Goal: Task Accomplishment & Management: Complete application form

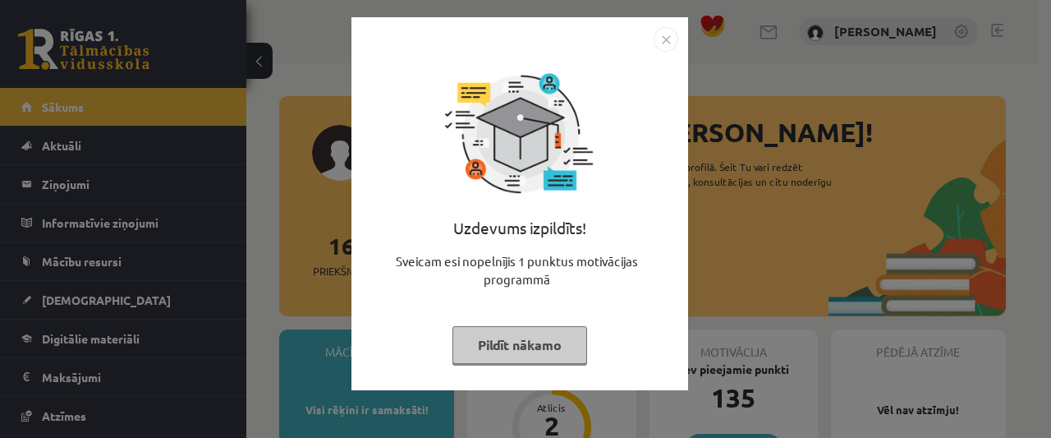
click at [526, 346] on button "Pildīt nākamo" at bounding box center [520, 345] width 135 height 38
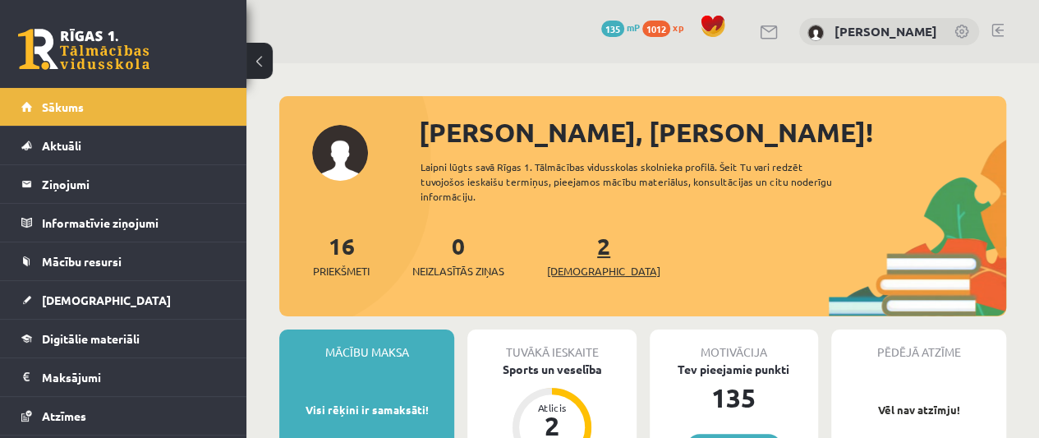
click at [575, 265] on span "[DEMOGRAPHIC_DATA]" at bounding box center [603, 271] width 113 height 16
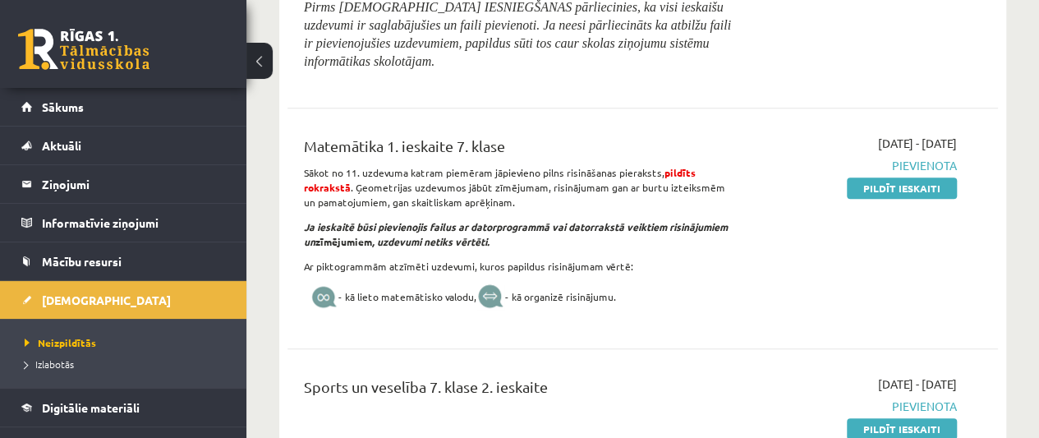
scroll to position [479, 0]
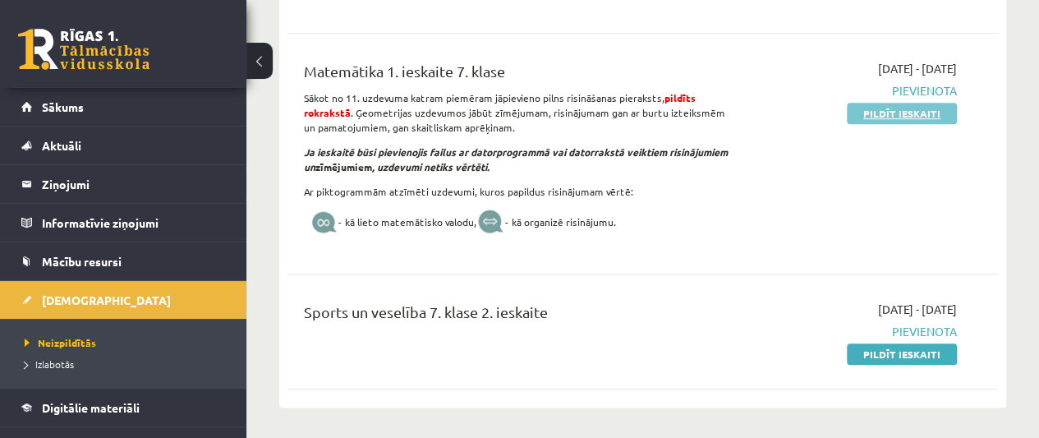
click at [881, 111] on link "Pildīt ieskaiti" at bounding box center [902, 113] width 110 height 21
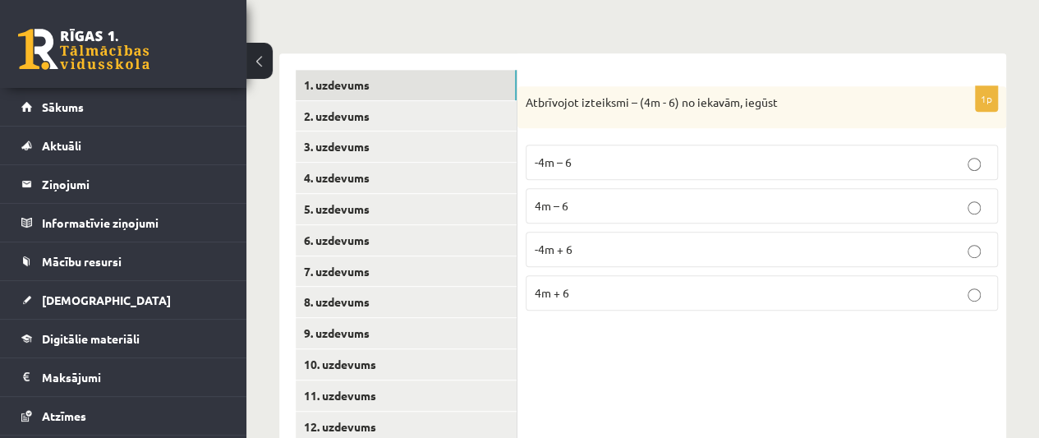
scroll to position [353, 0]
click at [642, 158] on p "-4m – 6" at bounding box center [762, 161] width 454 height 17
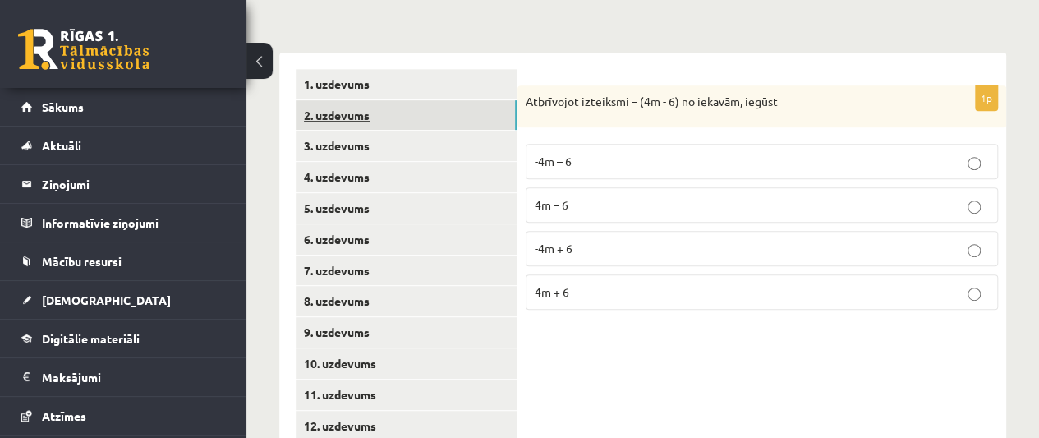
click at [398, 113] on link "2. uzdevums" at bounding box center [406, 115] width 221 height 30
click at [656, 234] on label "2x" at bounding box center [762, 248] width 472 height 35
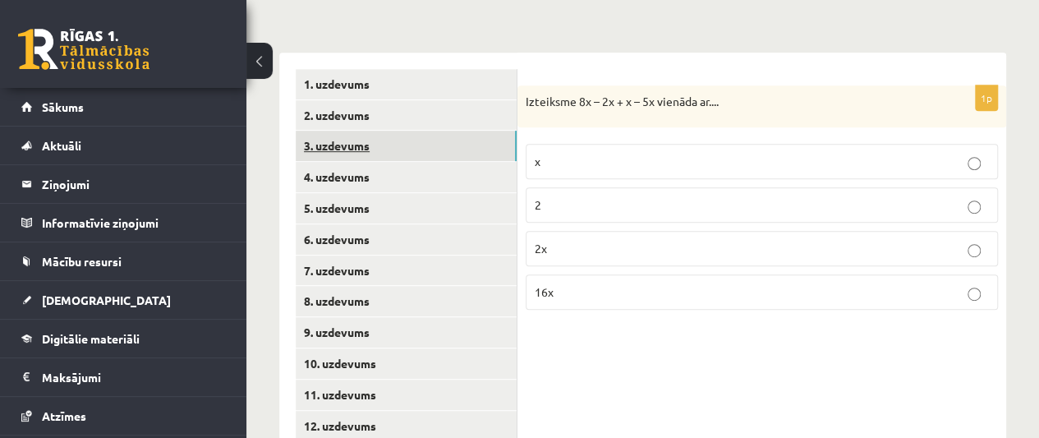
click at [412, 137] on link "3. uzdevums" at bounding box center [406, 146] width 221 height 30
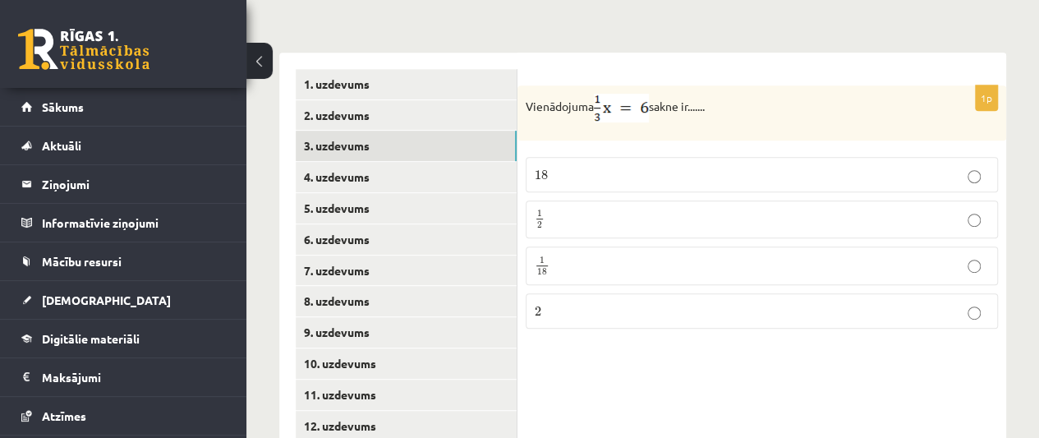
click at [601, 214] on p "1 2 1 2" at bounding box center [762, 219] width 454 height 21
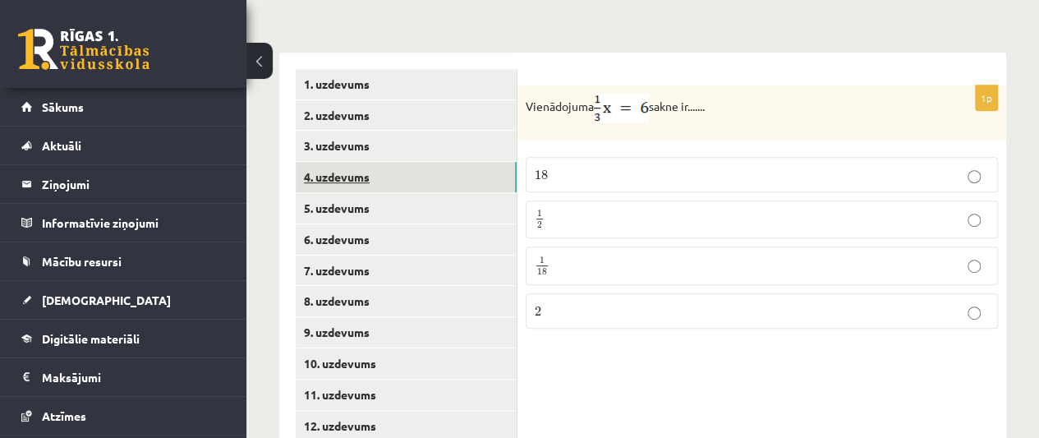
click at [462, 184] on link "4. uzdevums" at bounding box center [406, 177] width 221 height 30
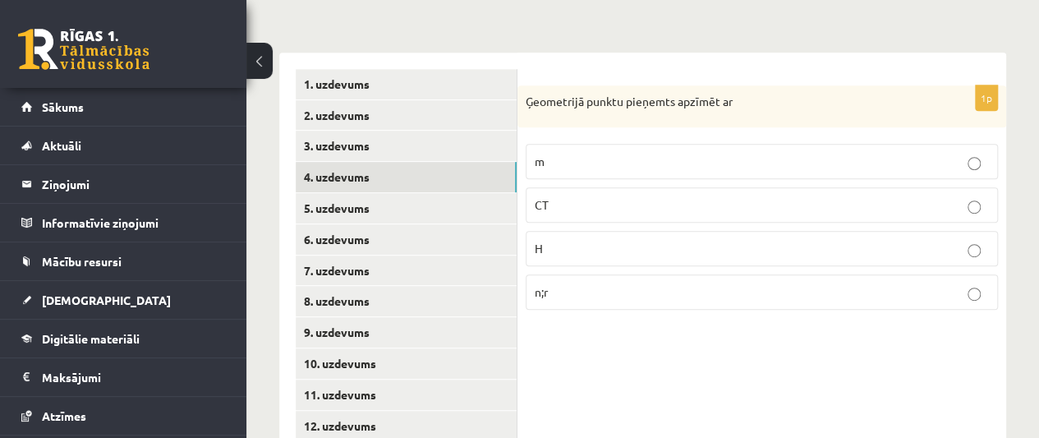
click at [618, 248] on p "H" at bounding box center [762, 248] width 454 height 17
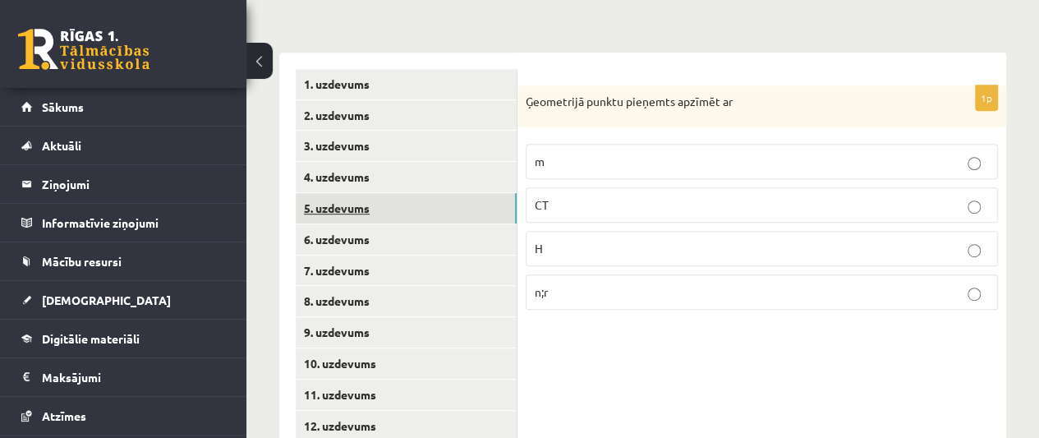
click at [448, 204] on link "5. uzdevums" at bounding box center [406, 208] width 221 height 30
click at [570, 174] on label "∝ = 90°" at bounding box center [762, 166] width 472 height 35
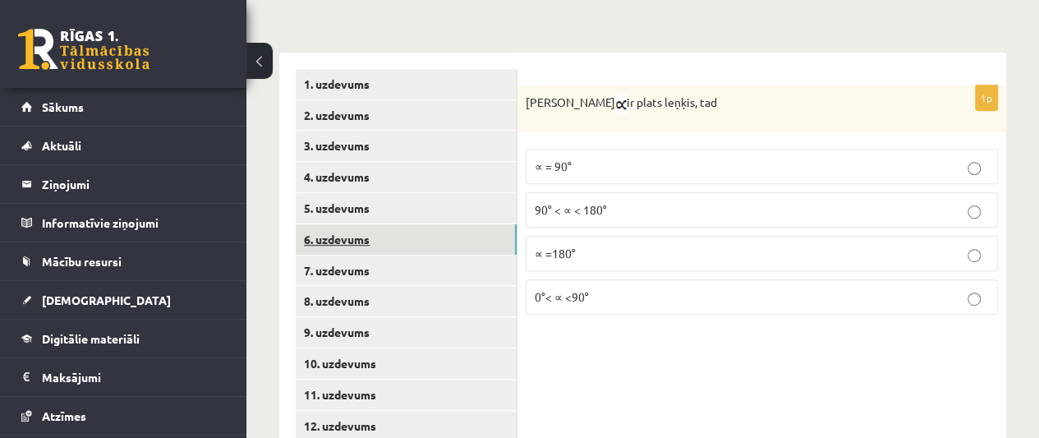
click at [363, 233] on link "6. uzdevums" at bounding box center [406, 239] width 221 height 30
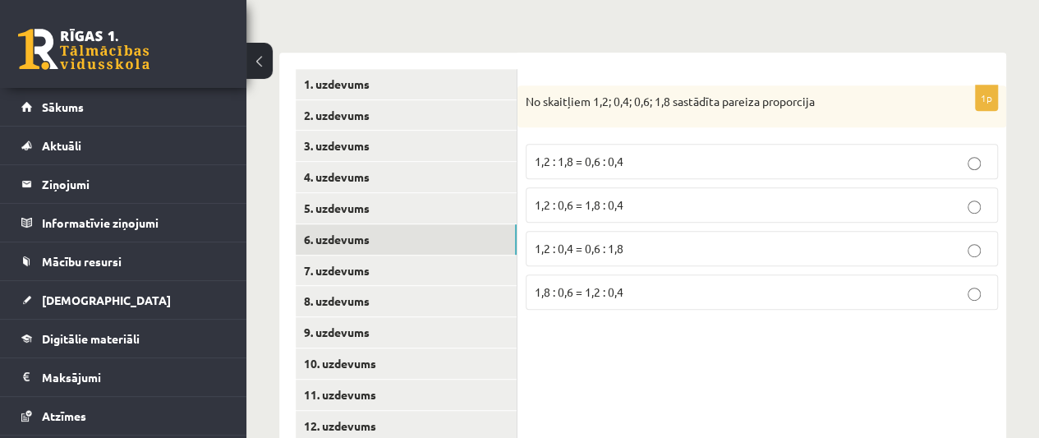
click at [557, 237] on label "1,2 : 0,4 = 0,6 : 1,8" at bounding box center [762, 248] width 472 height 35
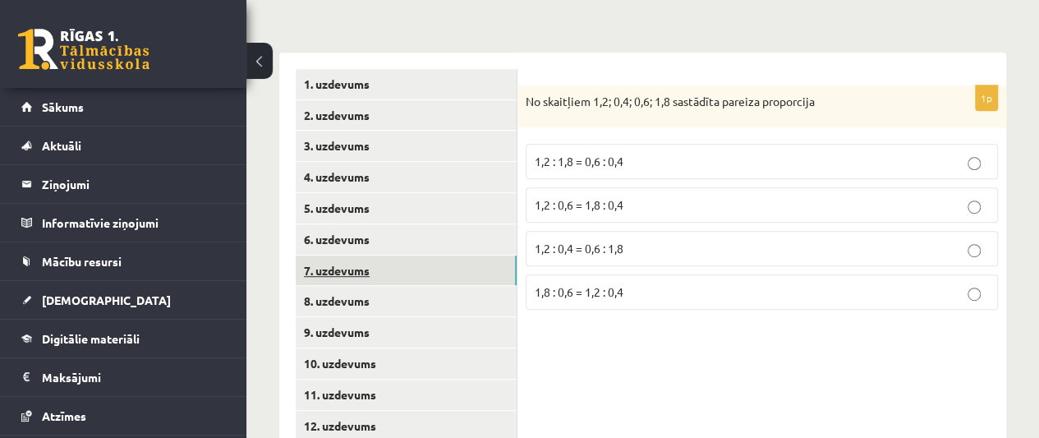
click at [425, 271] on link "7. uzdevums" at bounding box center [406, 270] width 221 height 30
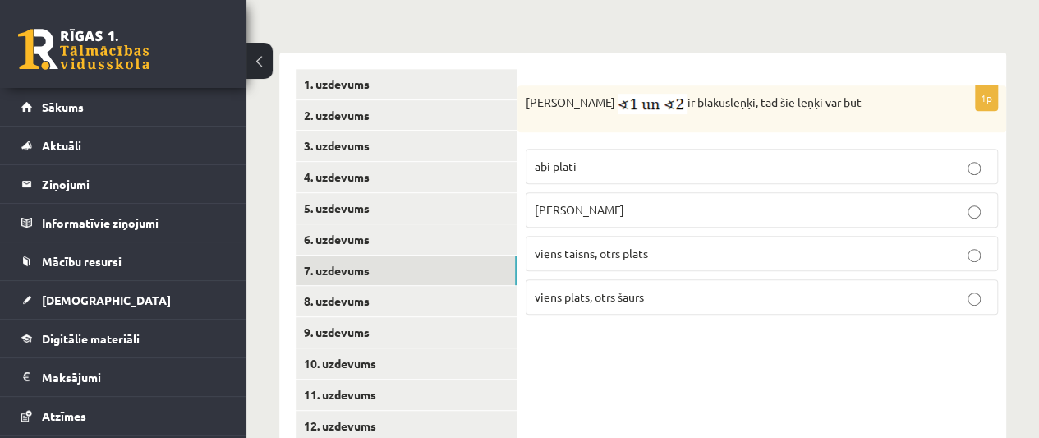
click at [614, 213] on p "abi šauri" at bounding box center [762, 209] width 454 height 17
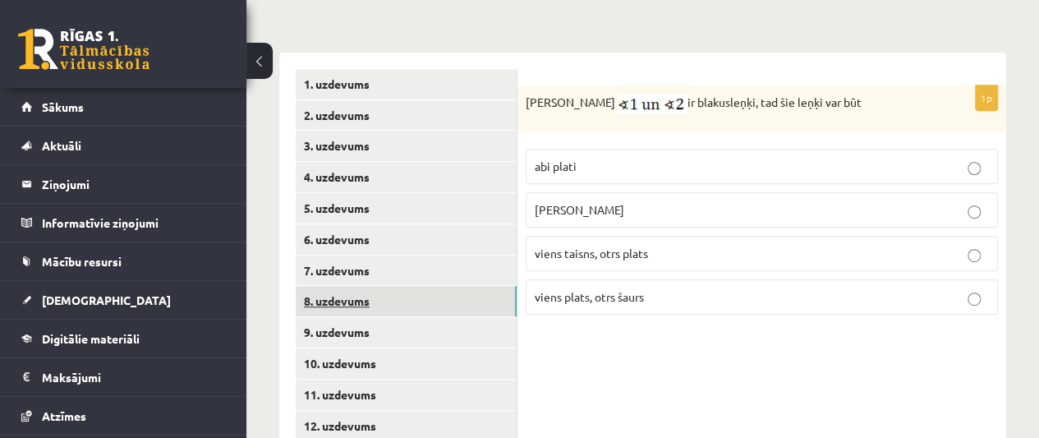
click at [411, 304] on link "8. uzdevums" at bounding box center [406, 301] width 221 height 30
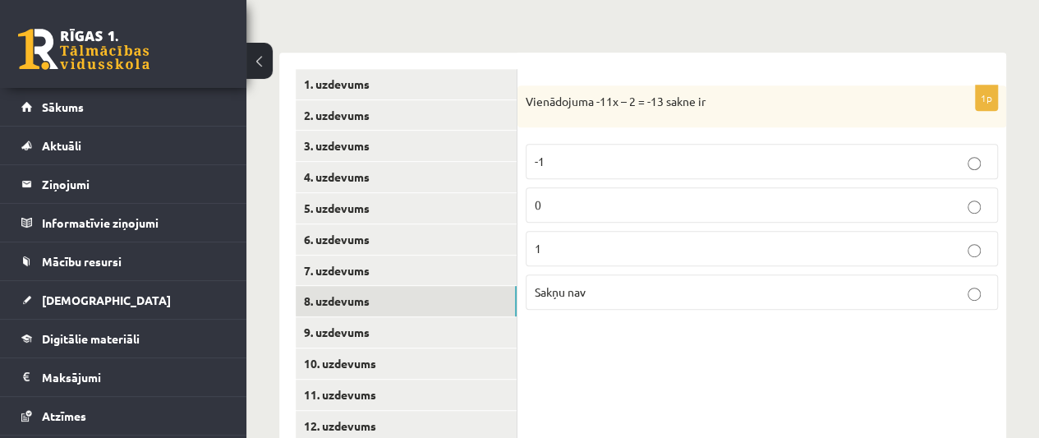
click at [602, 235] on label "1" at bounding box center [762, 248] width 472 height 35
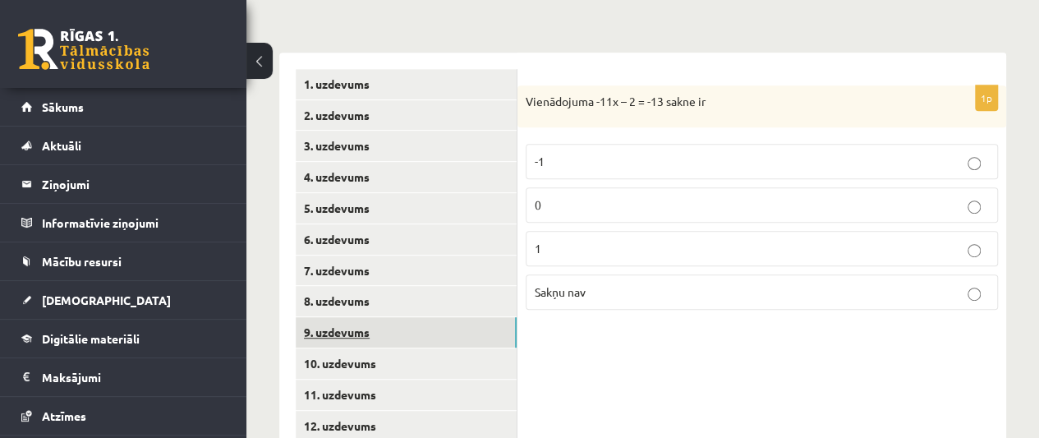
click at [398, 330] on link "9. uzdevums" at bounding box center [406, 332] width 221 height 30
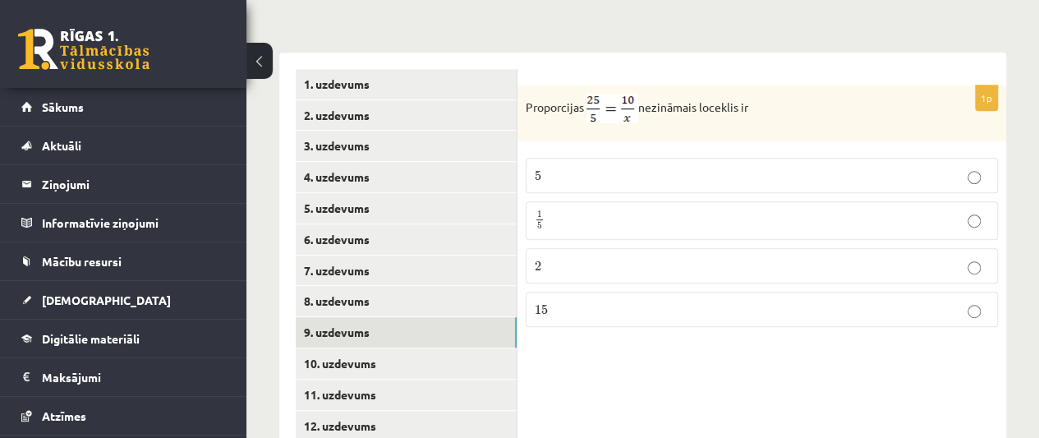
click at [588, 233] on label "1 5 1 5" at bounding box center [762, 220] width 472 height 39
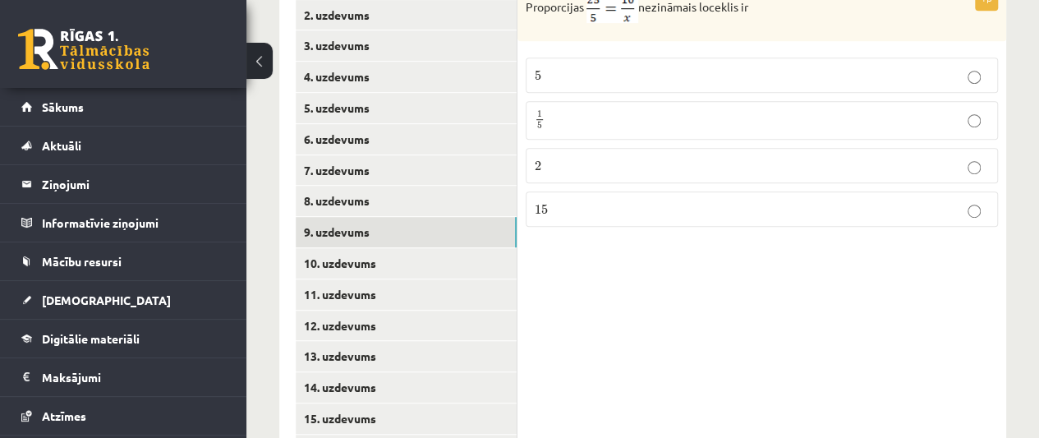
scroll to position [457, 0]
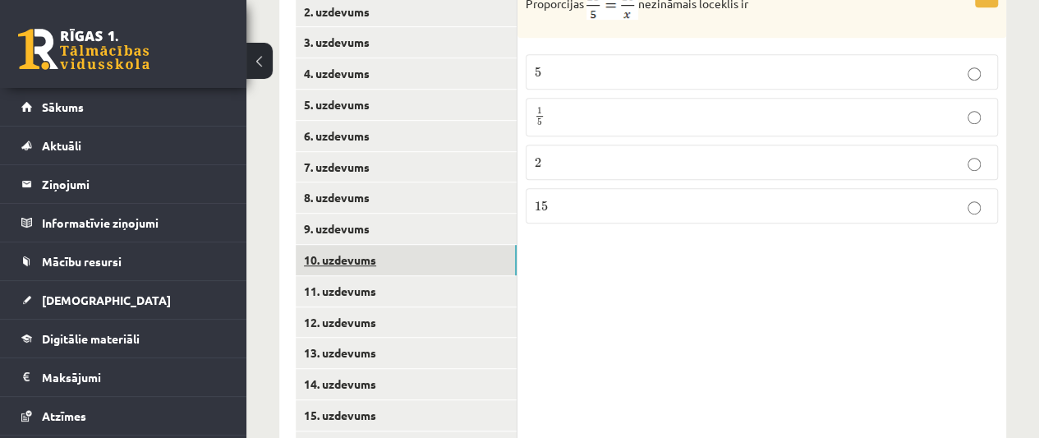
click at [384, 269] on link "10. uzdevums" at bounding box center [406, 260] width 221 height 30
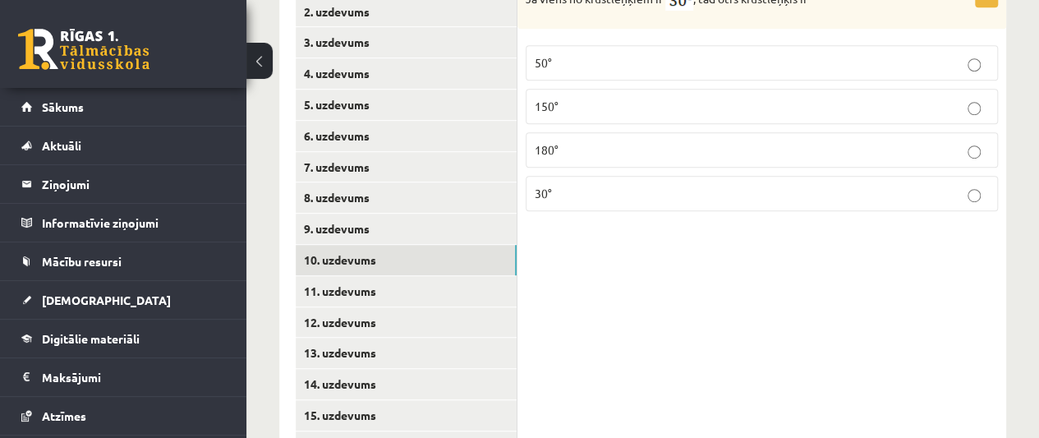
click at [549, 153] on span "180°" at bounding box center [547, 149] width 24 height 15
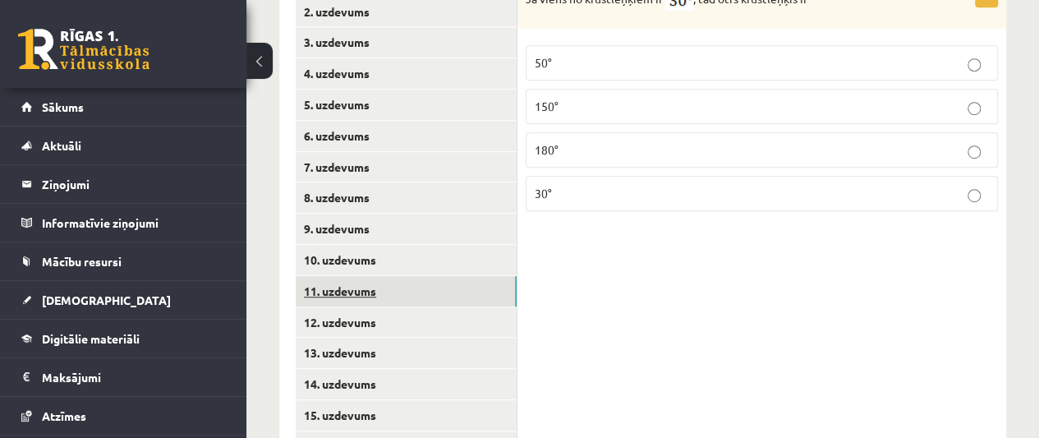
click at [402, 293] on link "11. uzdevums" at bounding box center [406, 291] width 221 height 30
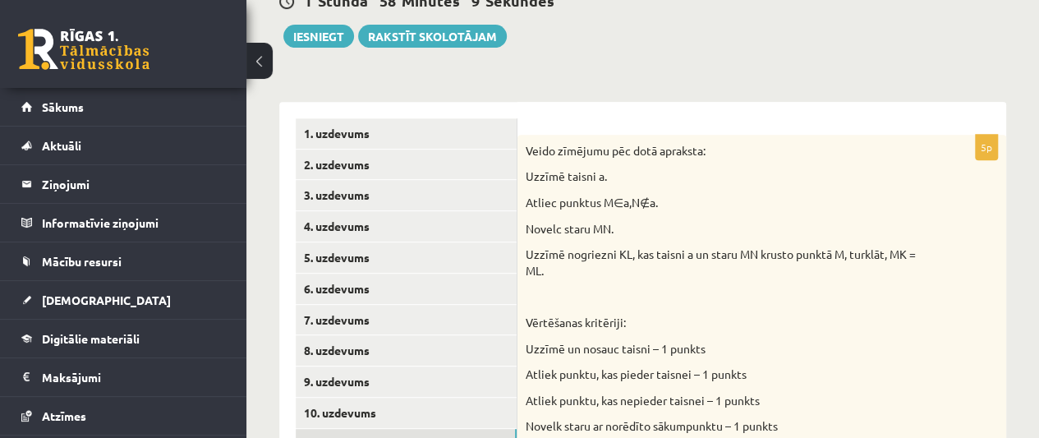
scroll to position [306, 0]
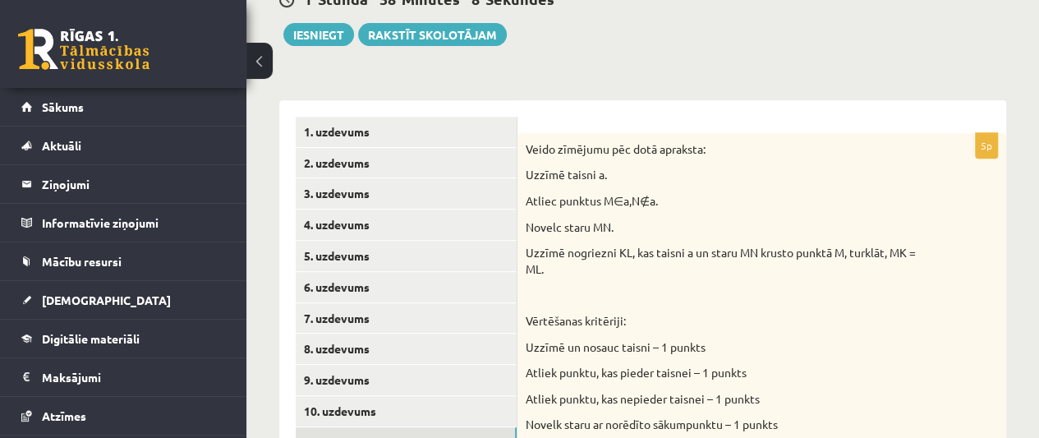
click at [1013, 247] on div "Matemātika 1. ieskaite 7. klase , Rinalds Štromanis (7.a JK klase) Sākot no 11.…" at bounding box center [642, 329] width 793 height 1143
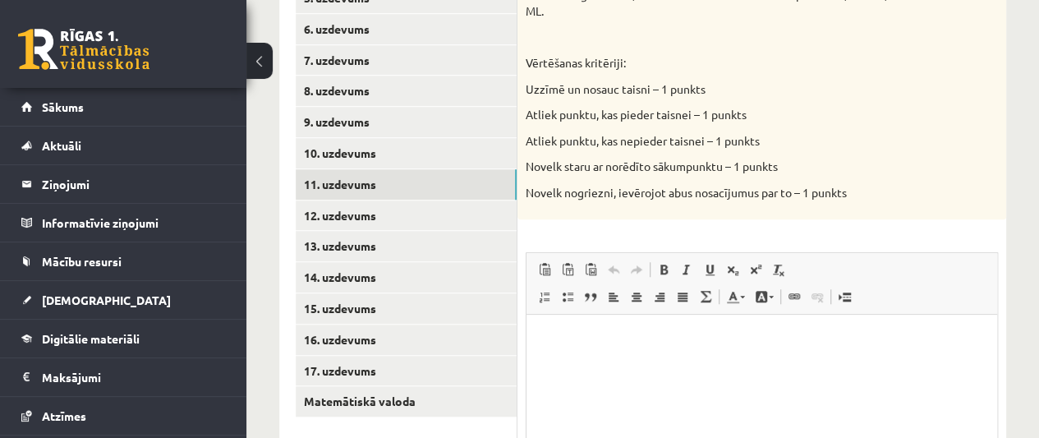
scroll to position [572, 0]
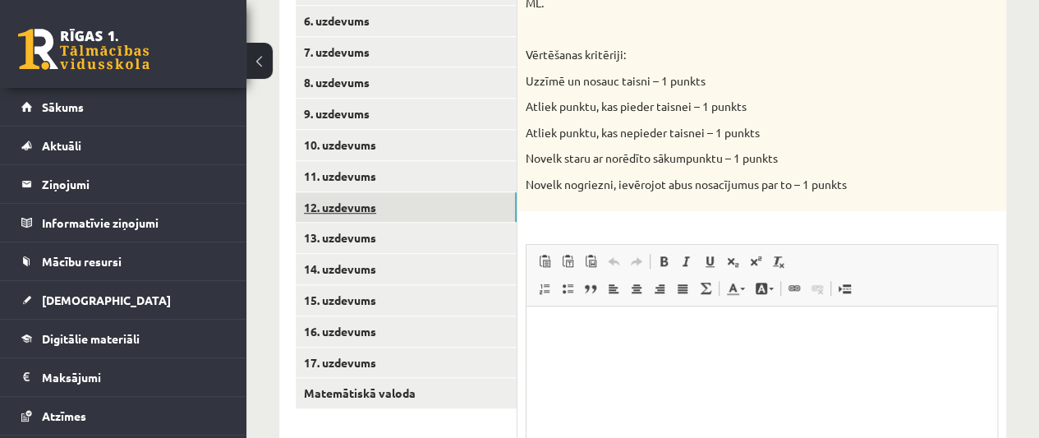
click at [437, 215] on link "12. uzdevums" at bounding box center [406, 207] width 221 height 30
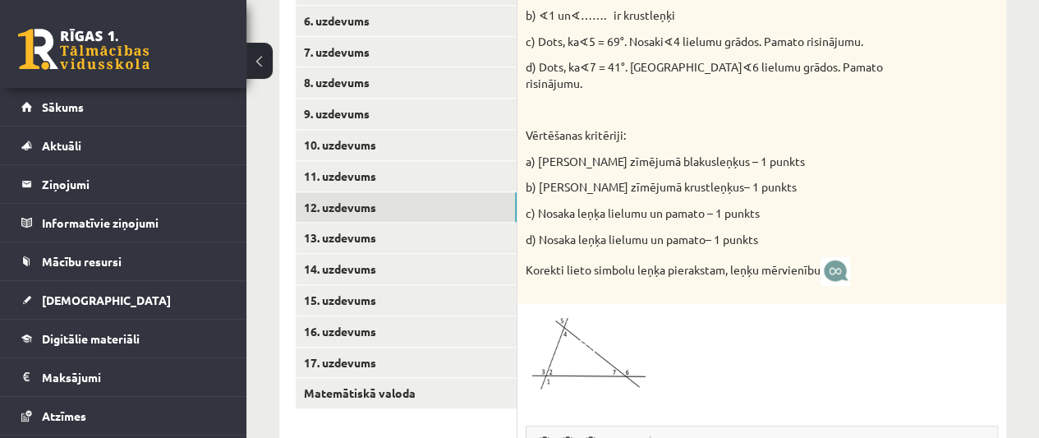
scroll to position [0, 0]
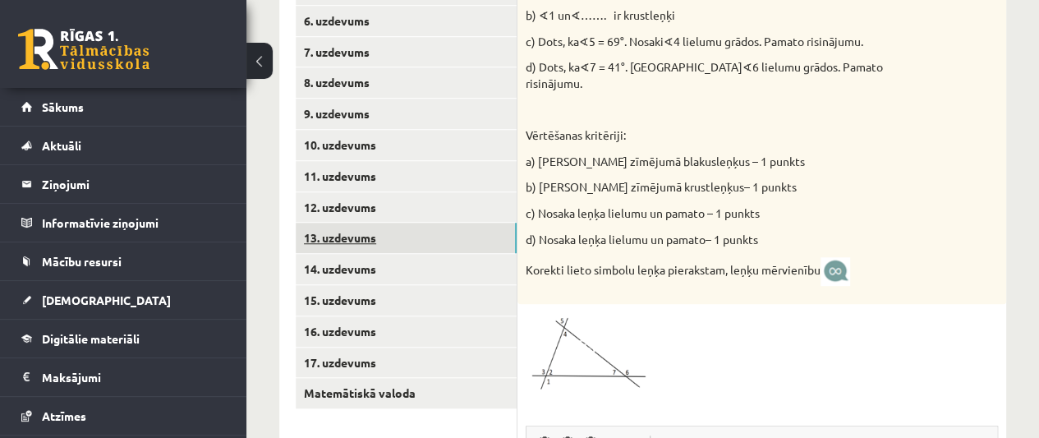
click at [392, 235] on link "13. uzdevums" at bounding box center [406, 238] width 221 height 30
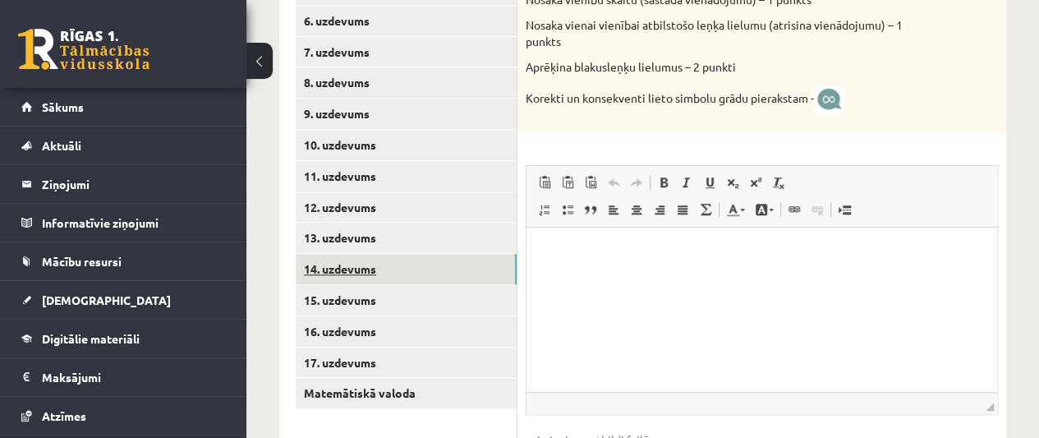
click at [373, 276] on link "14. uzdevums" at bounding box center [406, 269] width 221 height 30
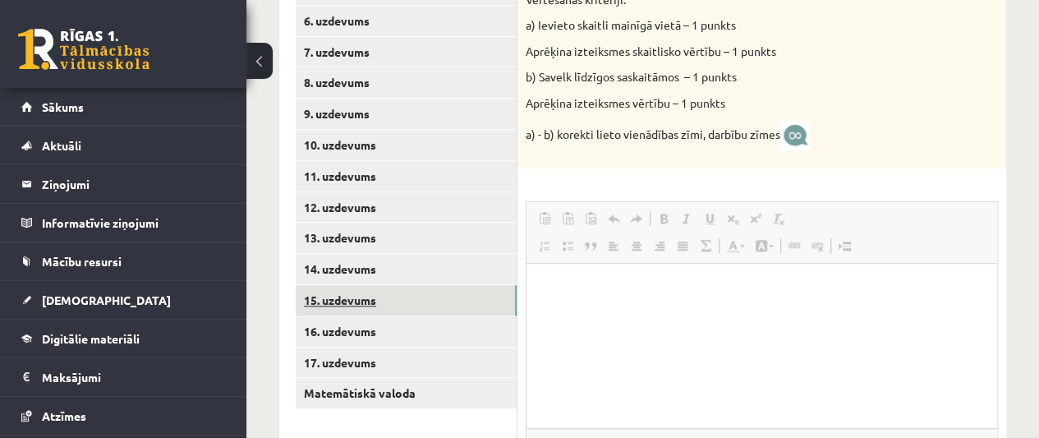
click at [368, 302] on link "15. uzdevums" at bounding box center [406, 300] width 221 height 30
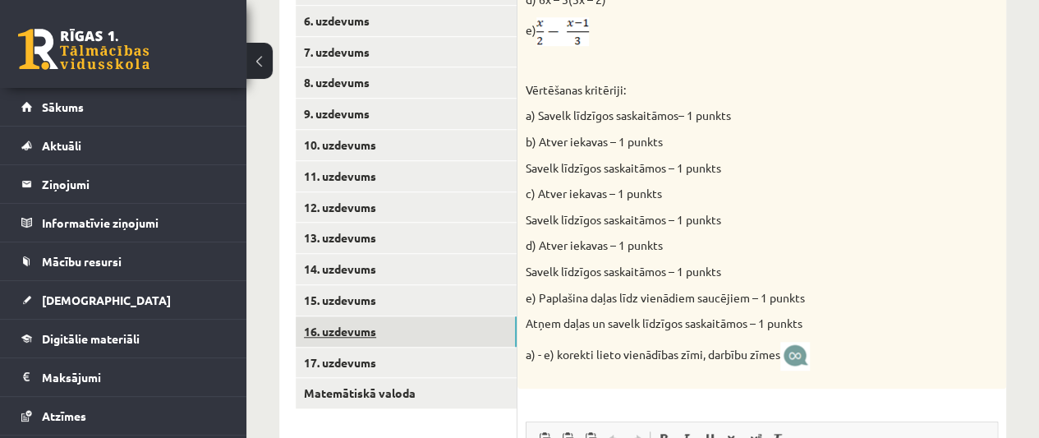
click at [364, 329] on link "16. uzdevums" at bounding box center [406, 331] width 221 height 30
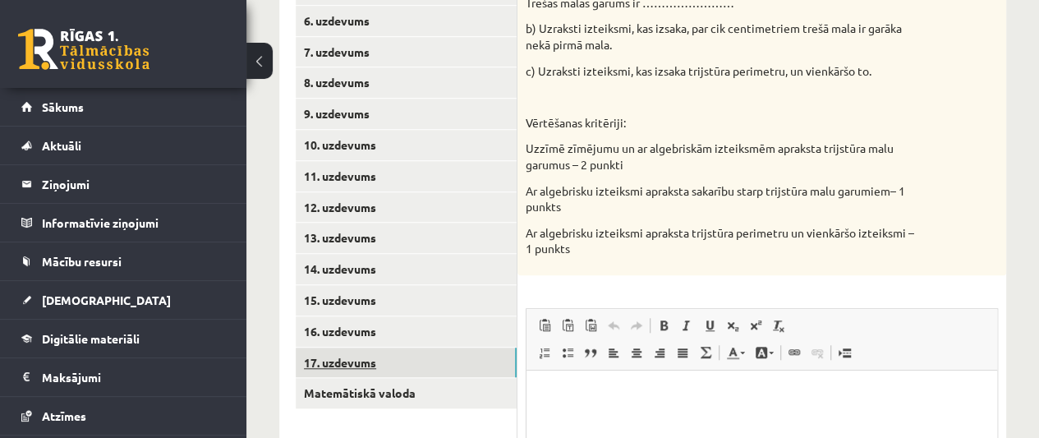
click at [357, 351] on link "17. uzdevums" at bounding box center [406, 362] width 221 height 30
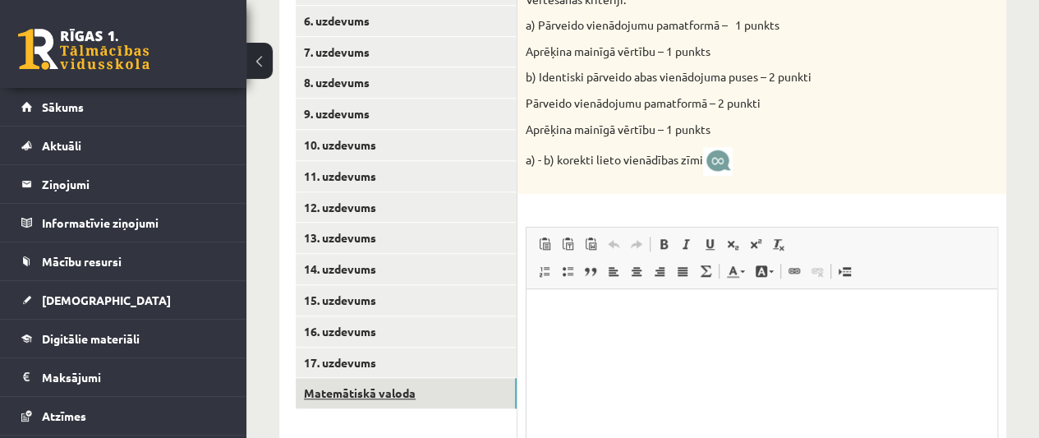
click at [354, 388] on link "Matemātiskā valoda" at bounding box center [406, 393] width 221 height 30
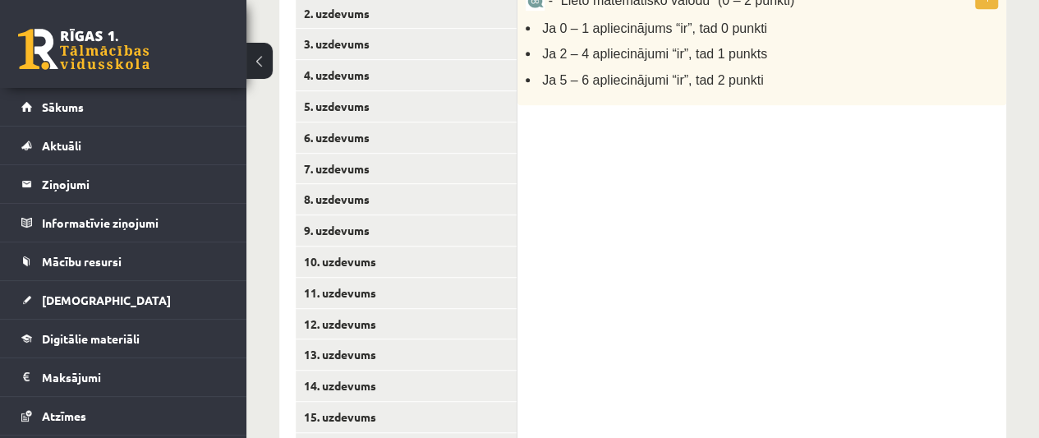
scroll to position [444, 0]
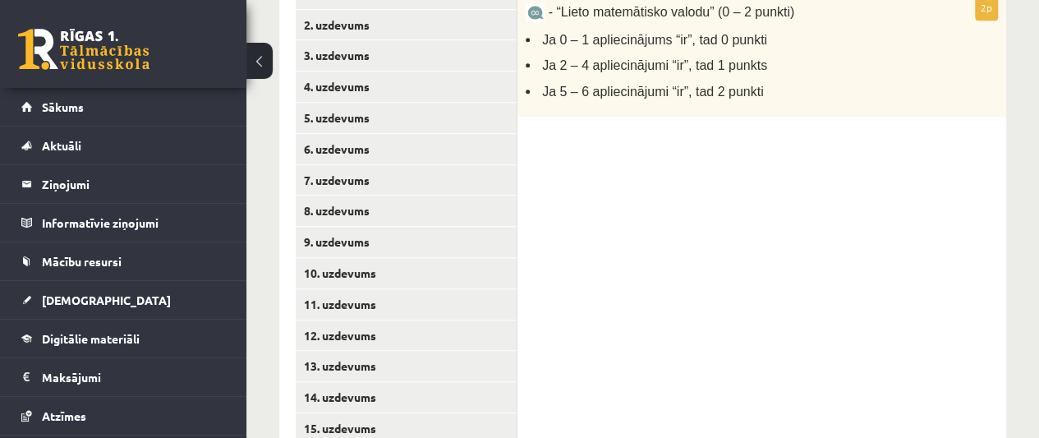
drag, startPoint x: 1023, startPoint y: 231, endPoint x: 1015, endPoint y: 210, distance: 22.1
click at [1015, 210] on div "Matemātika 1. ieskaite 7. klase , Rinalds Štromanis (7.a JK klase) Sākot no 11.…" at bounding box center [642, 103] width 793 height 967
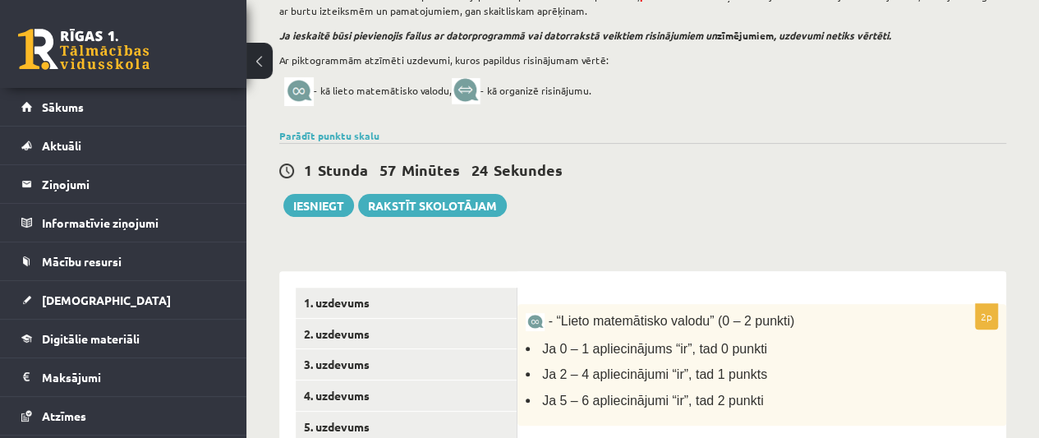
scroll to position [138, 0]
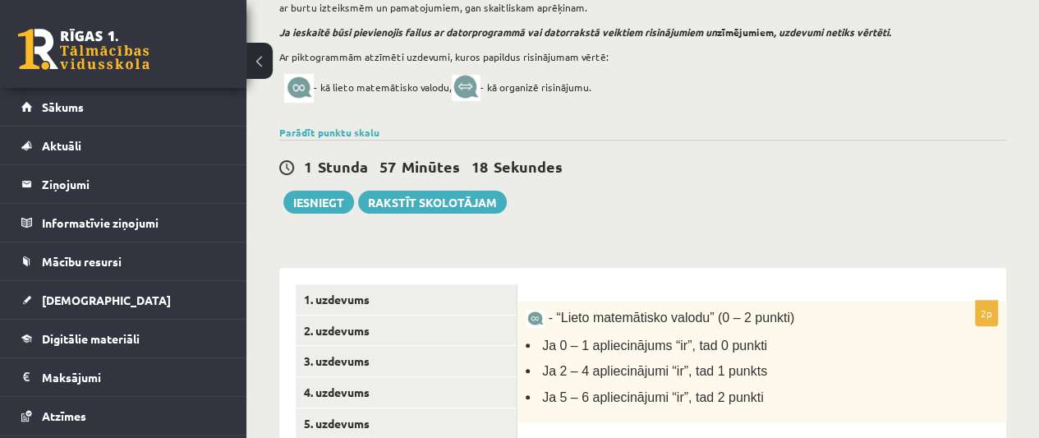
drag, startPoint x: 361, startPoint y: 215, endPoint x: 314, endPoint y: 181, distance: 58.8
click at [314, 181] on div "Matemātika 1. ieskaite 7. klase , Rinalds Štromanis (7.a JK klase) Sākot no 11.…" at bounding box center [642, 408] width 793 height 967
click at [319, 206] on button "Iesniegt" at bounding box center [318, 202] width 71 height 23
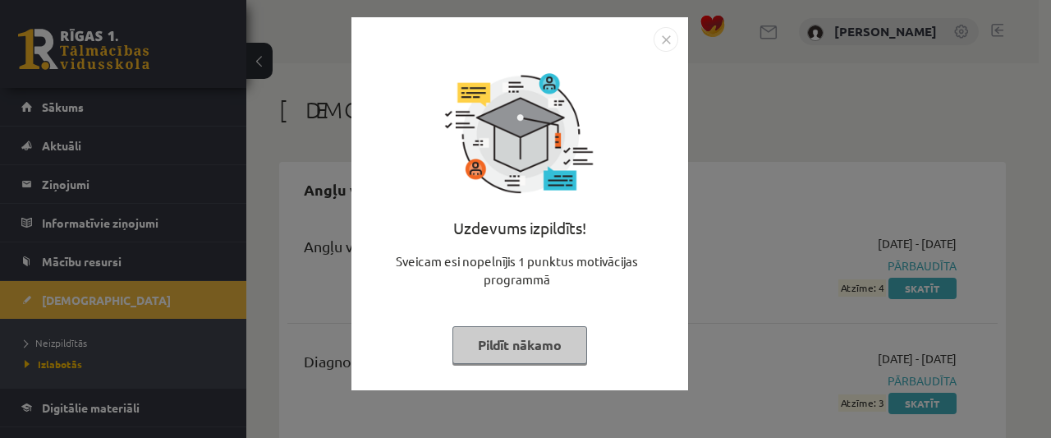
click at [554, 356] on button "Pildīt nākamo" at bounding box center [520, 345] width 135 height 38
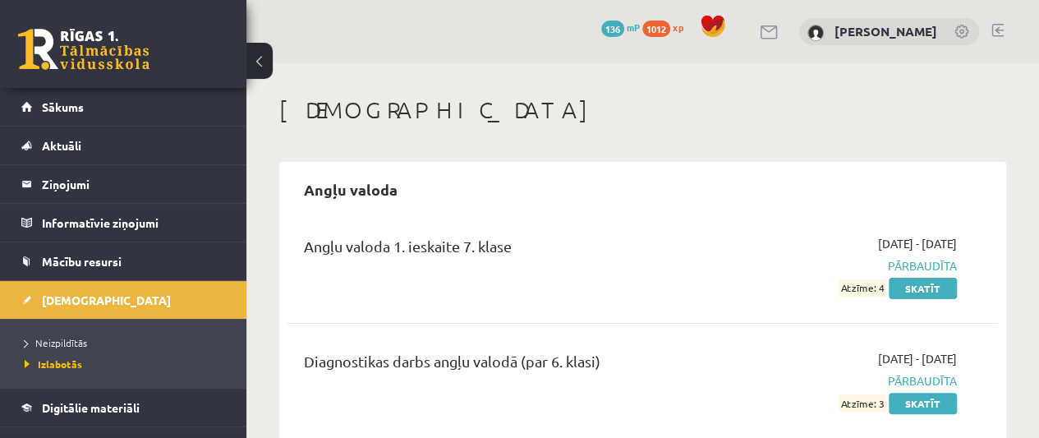
click at [45, 333] on li "Neizpildītās" at bounding box center [127, 342] width 205 height 21
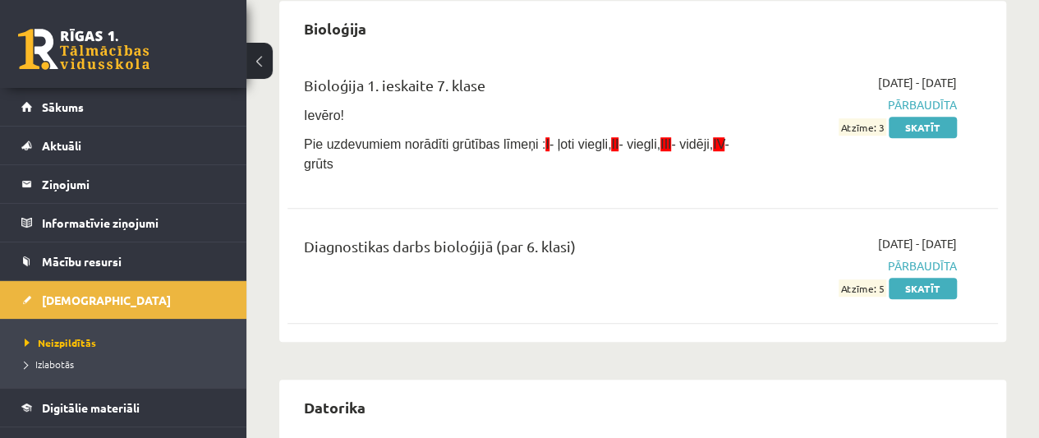
scroll to position [458, 0]
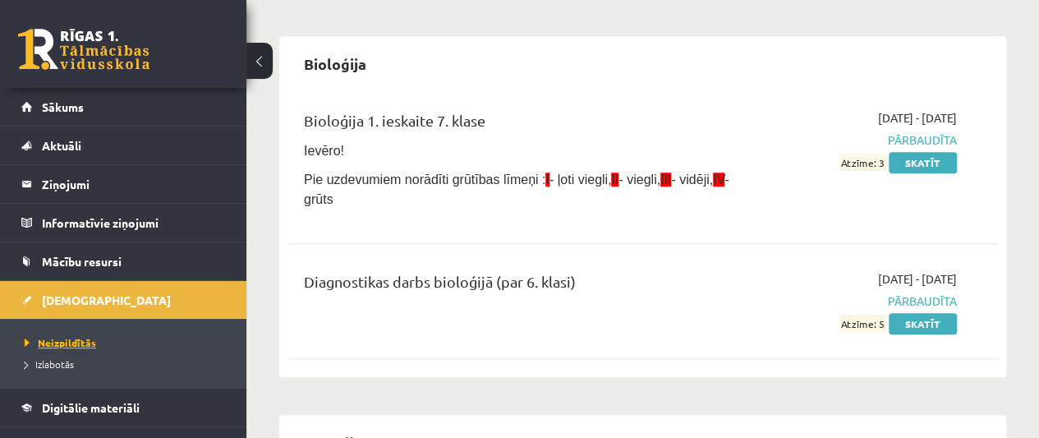
drag, startPoint x: 61, startPoint y: 333, endPoint x: 61, endPoint y: 342, distance: 9.9
click at [61, 342] on li "Neizpildītās" at bounding box center [127, 342] width 205 height 21
click at [61, 342] on span "Neizpildītās" at bounding box center [60, 342] width 71 height 13
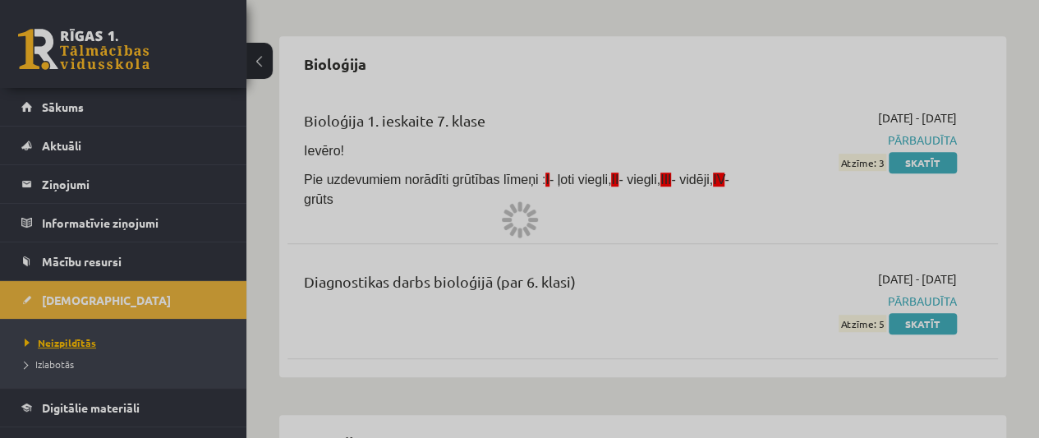
click at [61, 342] on div at bounding box center [519, 219] width 1039 height 438
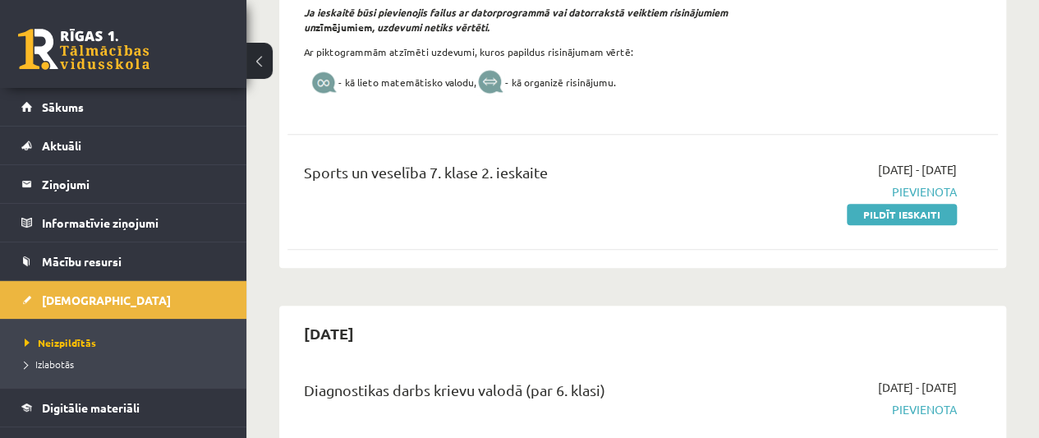
scroll to position [600, 0]
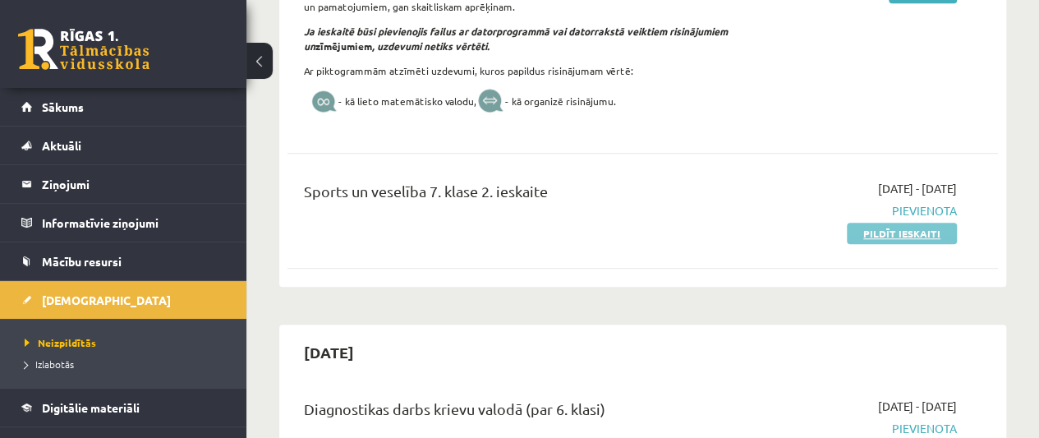
click at [909, 232] on link "Pildīt ieskaiti" at bounding box center [902, 233] width 110 height 21
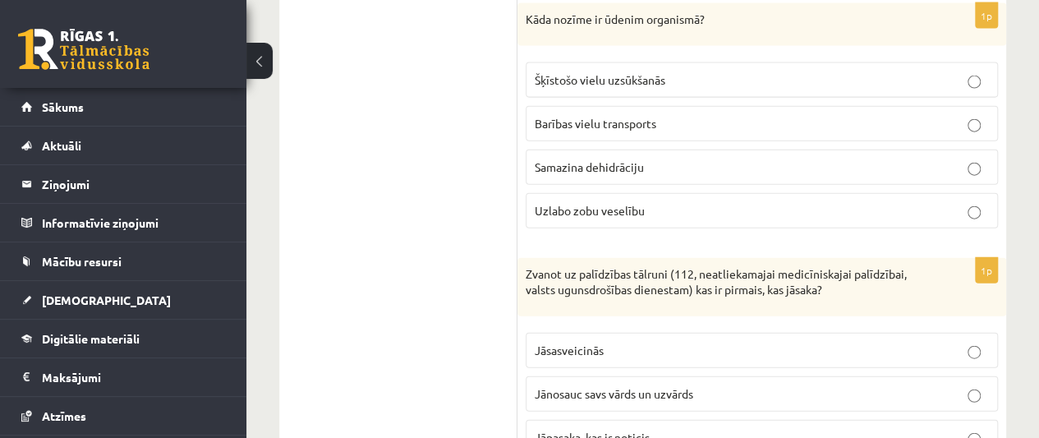
scroll to position [2443, 0]
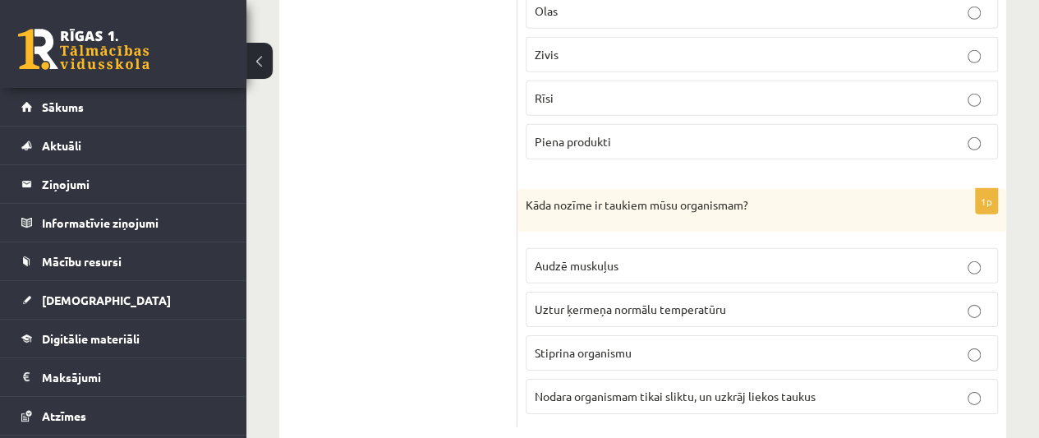
click at [765, 292] on label "Uztur ķermeņa normālu temperatūru" at bounding box center [762, 309] width 472 height 35
click at [885, 388] on p "Nodara organismam tikai sliktu, un uzkrāj liekos taukus" at bounding box center [762, 396] width 454 height 17
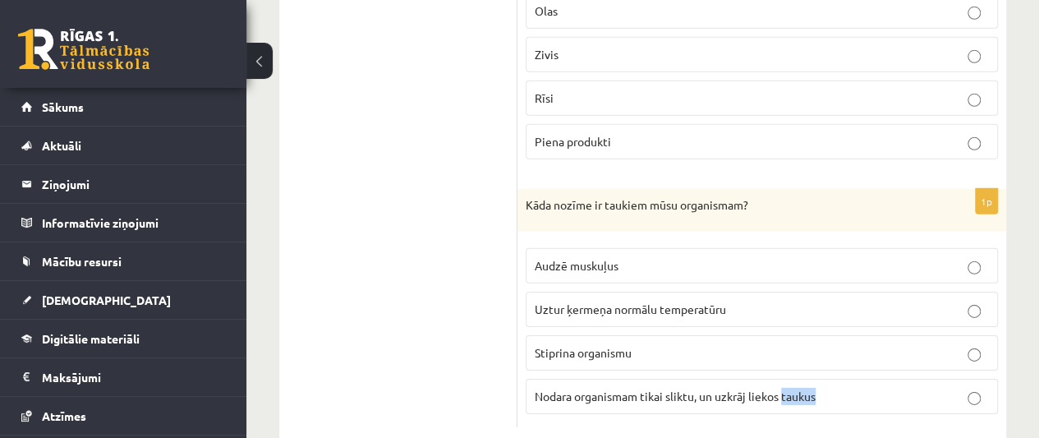
click at [1004, 363] on div "1p Kāda nozīme ir taukiem mūsu organismam? Audzē muskuļus Uztur ķermeņa normālu…" at bounding box center [761, 308] width 489 height 238
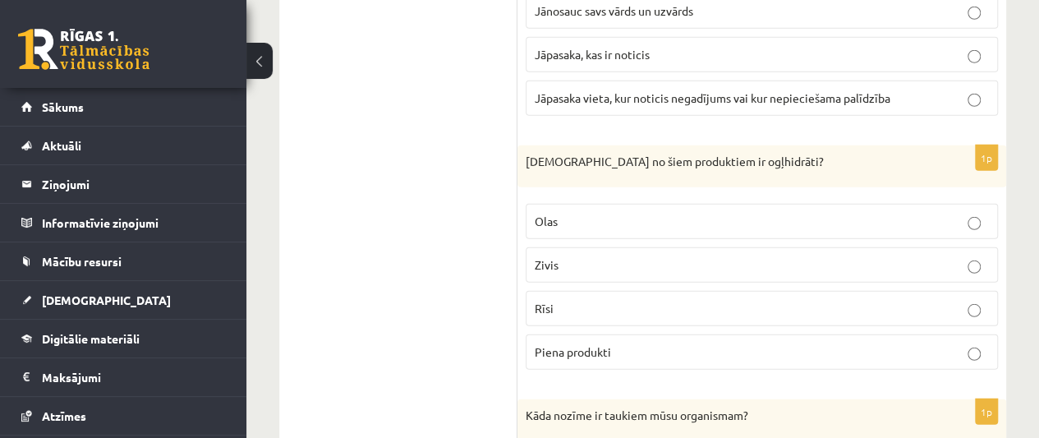
scroll to position [2213, 0]
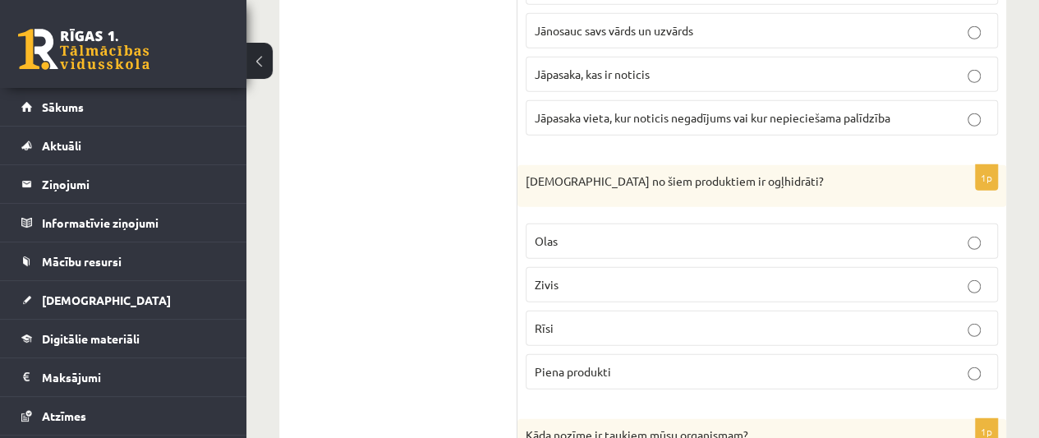
click at [725, 363] on p "Piena produkti" at bounding box center [762, 371] width 454 height 17
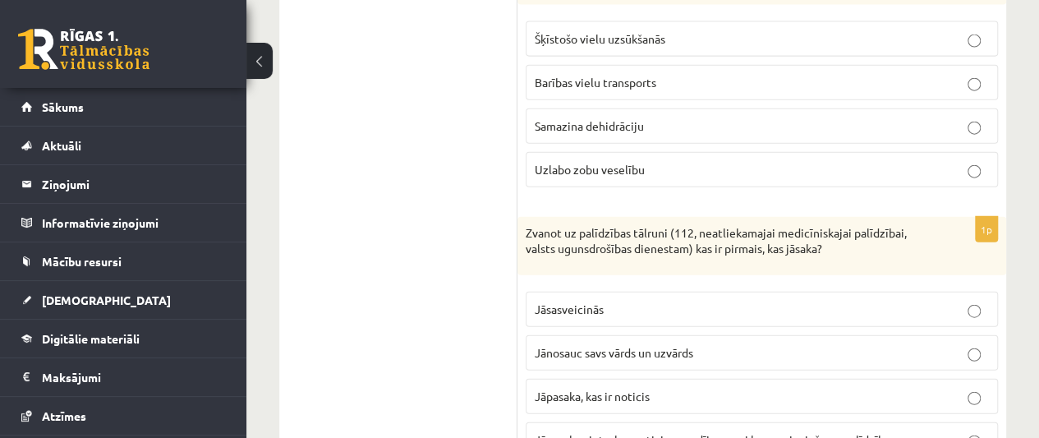
scroll to position [1898, 0]
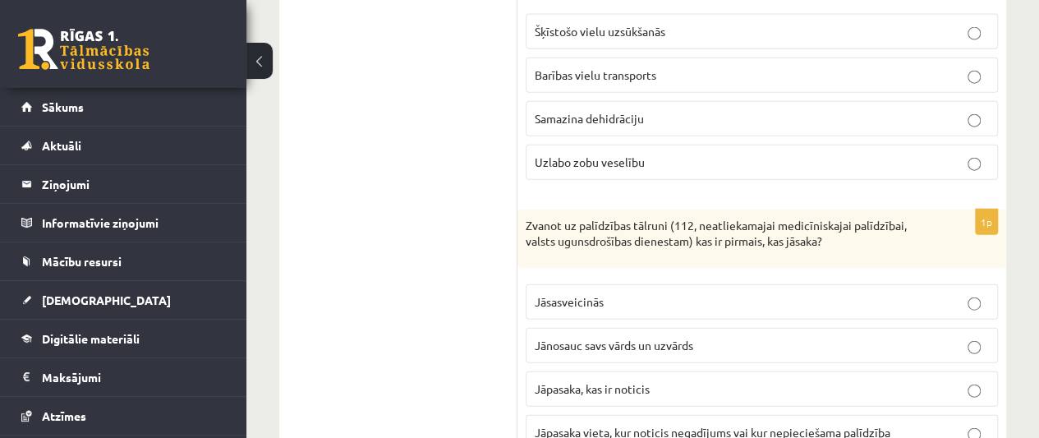
click at [692, 380] on p "Jāpasaka, kas ir noticis" at bounding box center [762, 388] width 454 height 17
click at [701, 293] on p "Jāsasveicinās" at bounding box center [762, 301] width 454 height 17
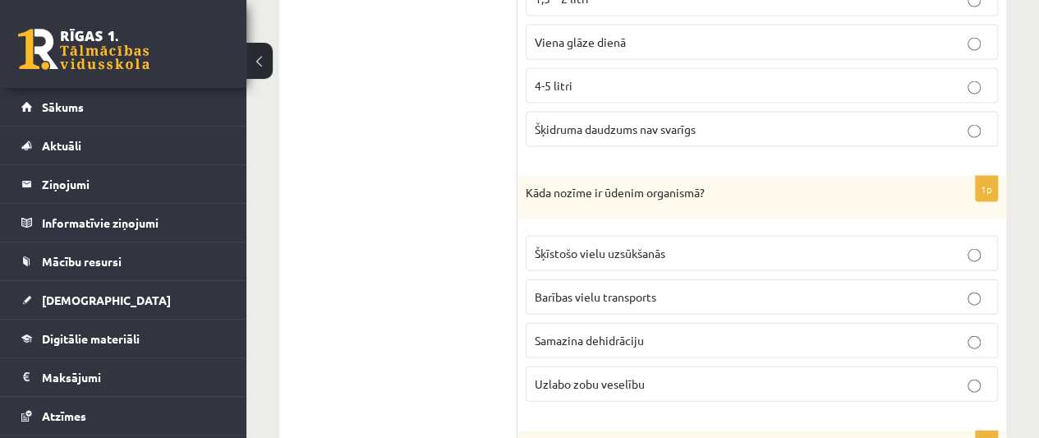
scroll to position [1672, 0]
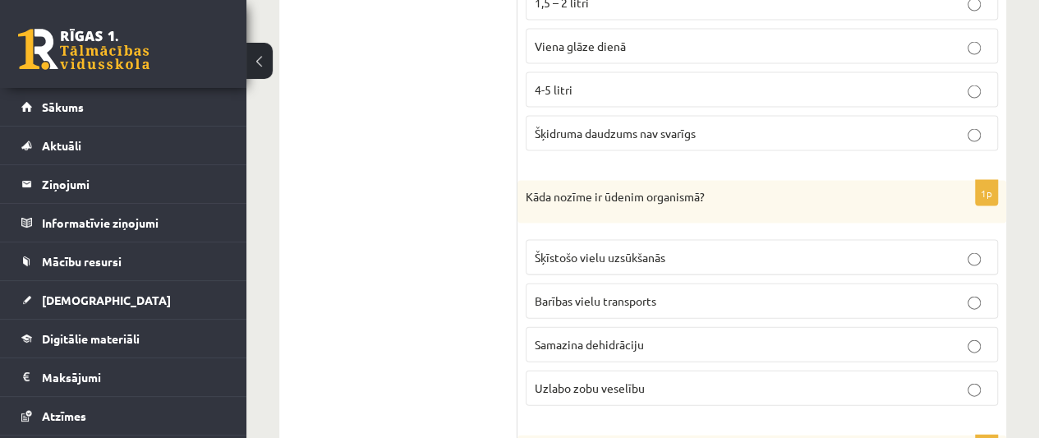
click at [807, 249] on p "Šķīstošo vielu uzsūkšanās" at bounding box center [762, 257] width 454 height 17
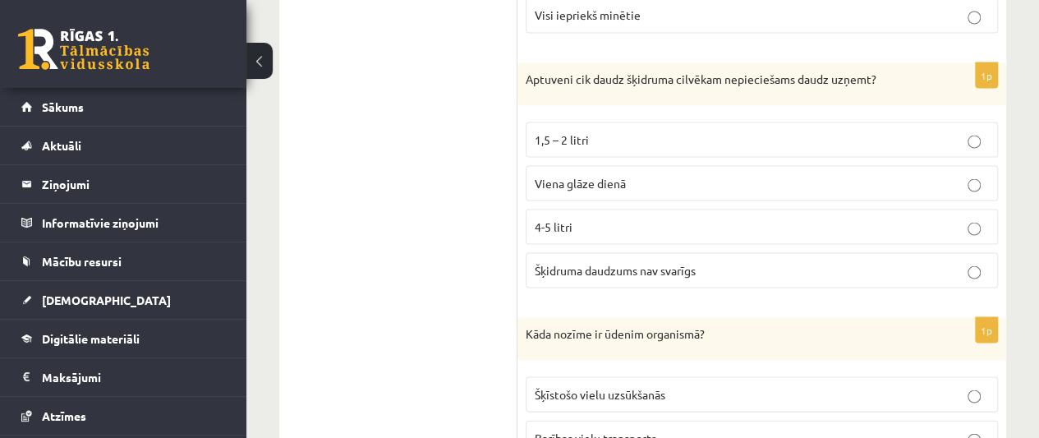
scroll to position [1447, 0]
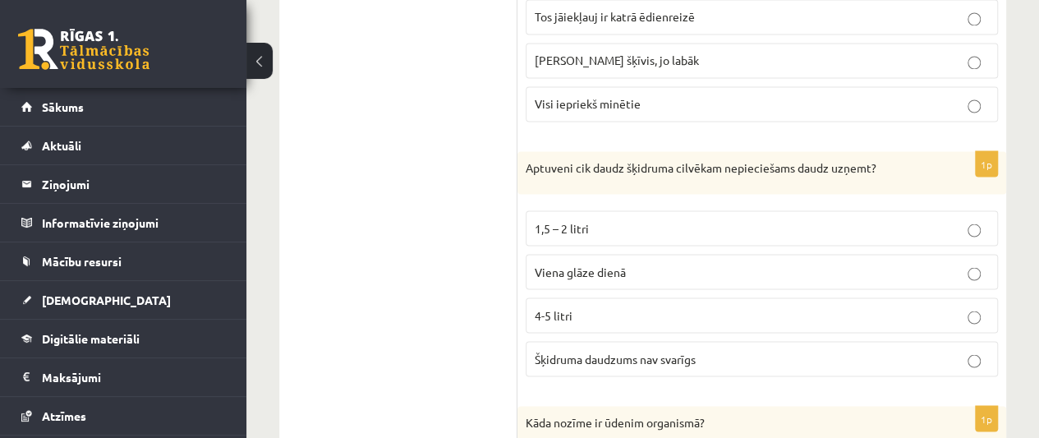
click at [686, 306] on p "4-5 litri" at bounding box center [762, 314] width 454 height 17
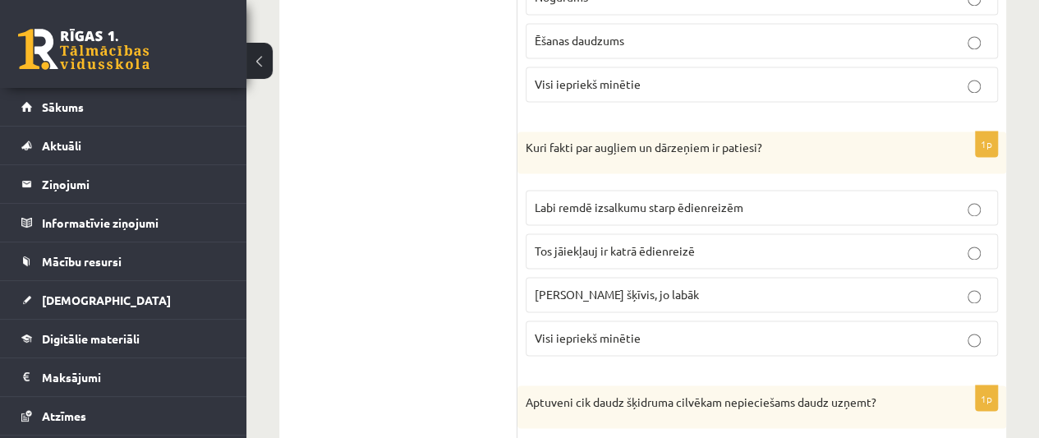
scroll to position [1206, 0]
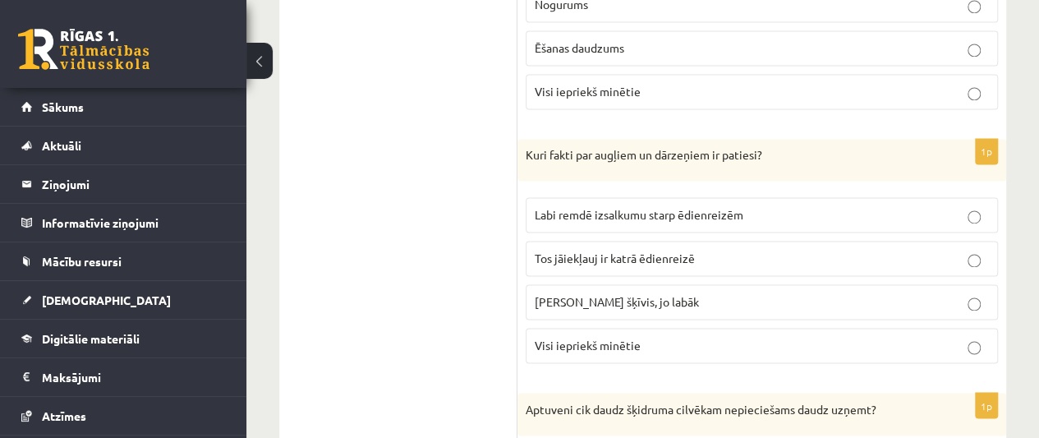
click at [650, 250] on p "Tos jāiekļauj ir katrā ēdienreizē" at bounding box center [762, 258] width 454 height 17
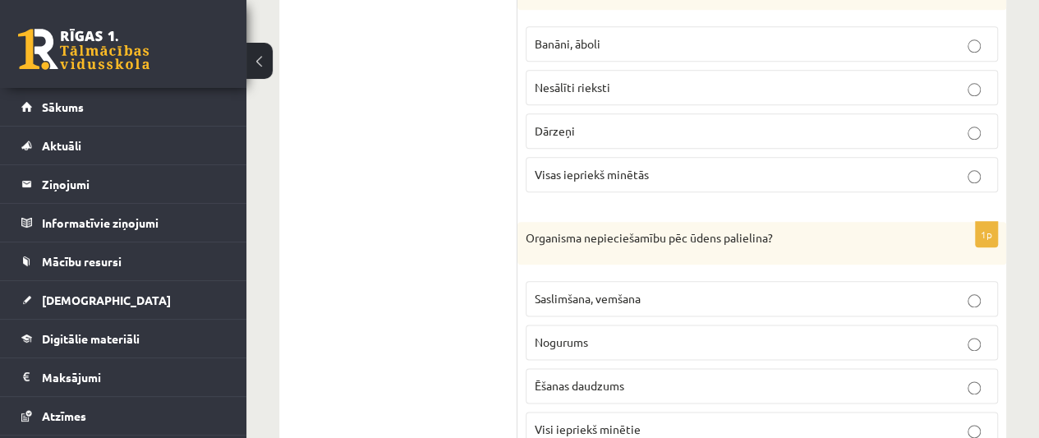
scroll to position [876, 0]
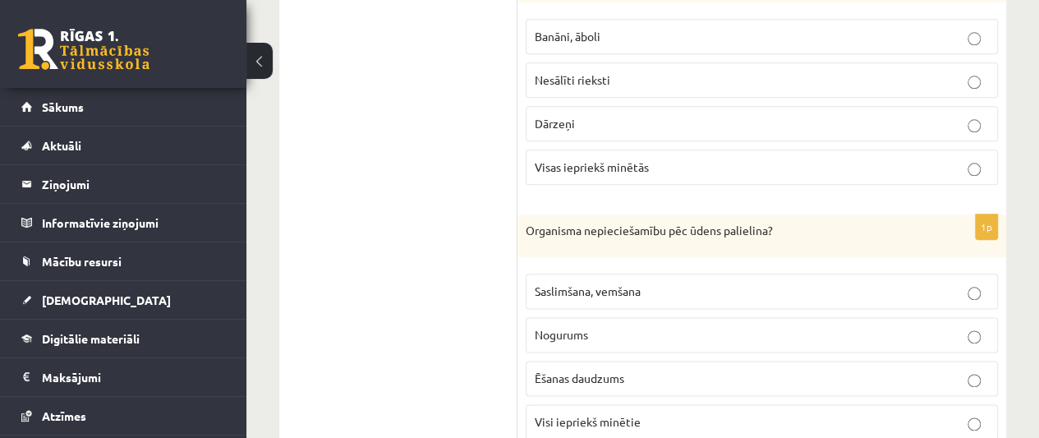
click at [655, 413] on p "Visi iepriekš minētie" at bounding box center [762, 421] width 454 height 17
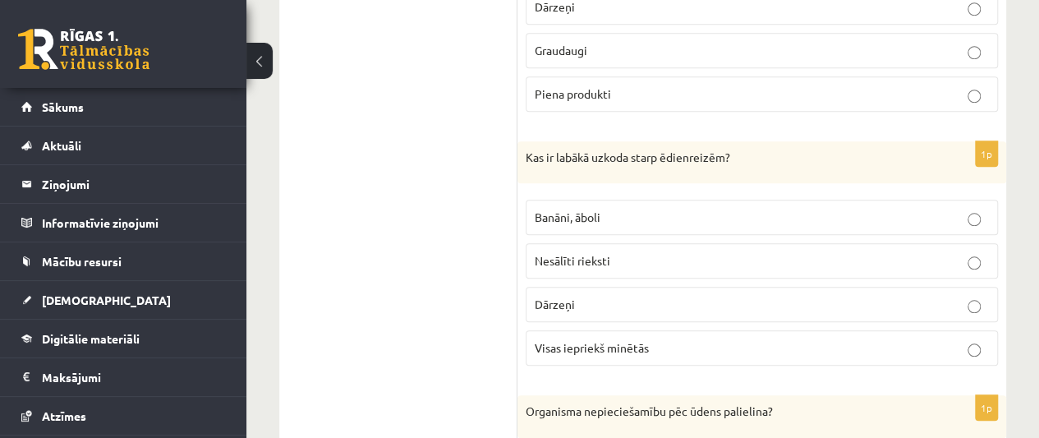
scroll to position [678, 0]
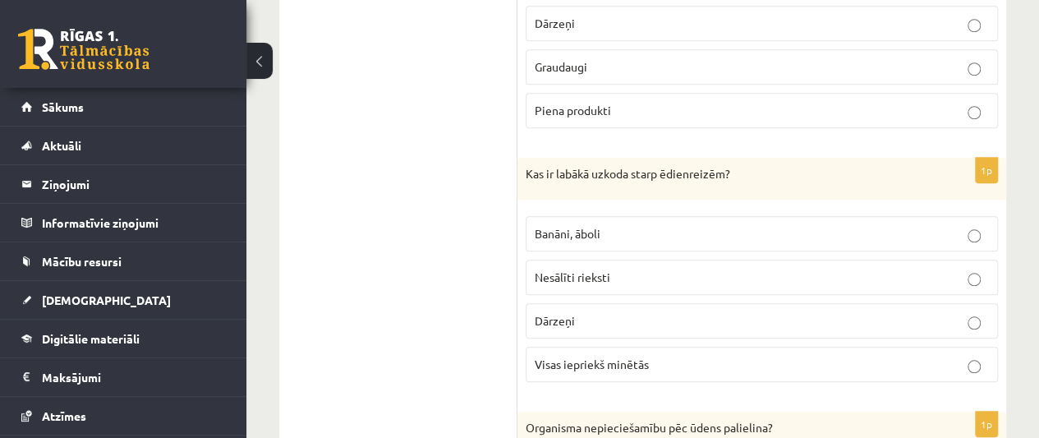
click at [632, 356] on span "Visas iepriekš minētās" at bounding box center [592, 363] width 114 height 15
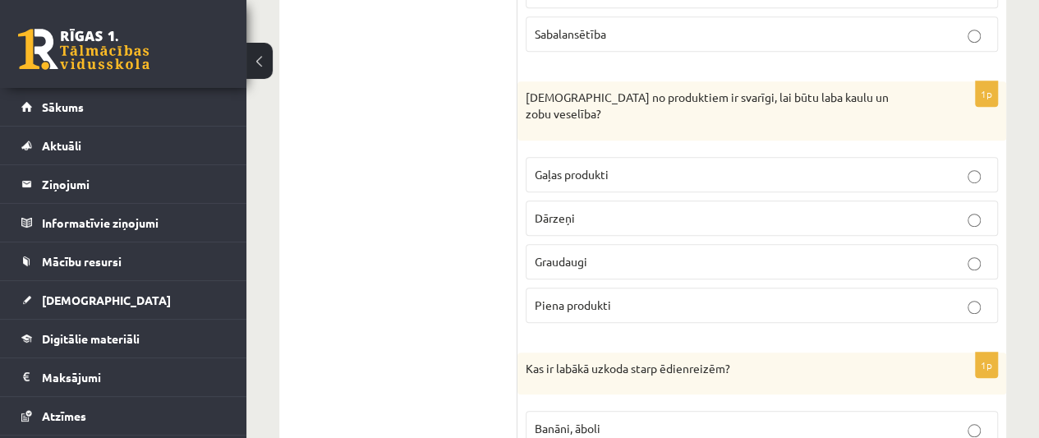
scroll to position [438, 0]
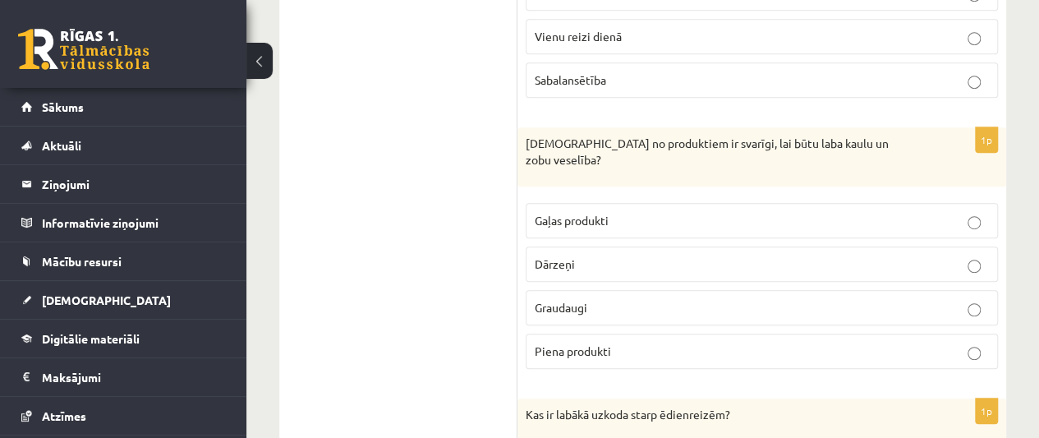
click at [609, 344] on label "Piena produkti" at bounding box center [762, 350] width 472 height 35
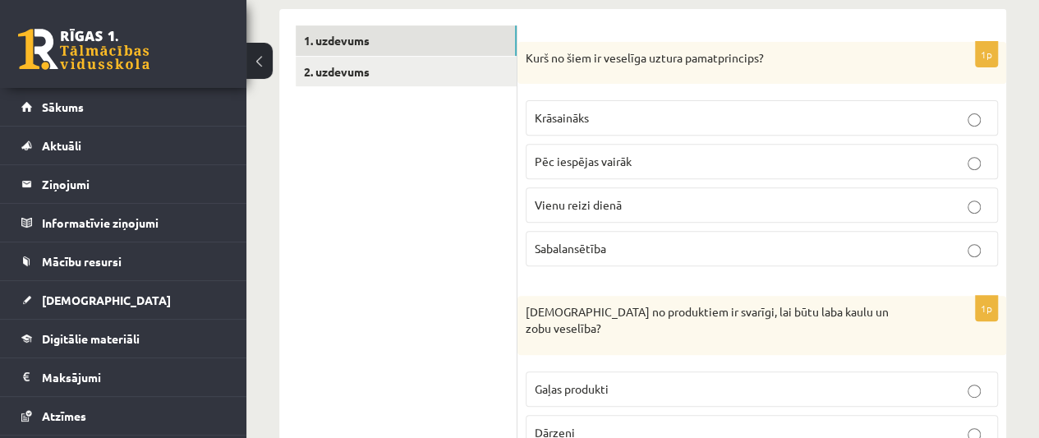
scroll to position [232, 0]
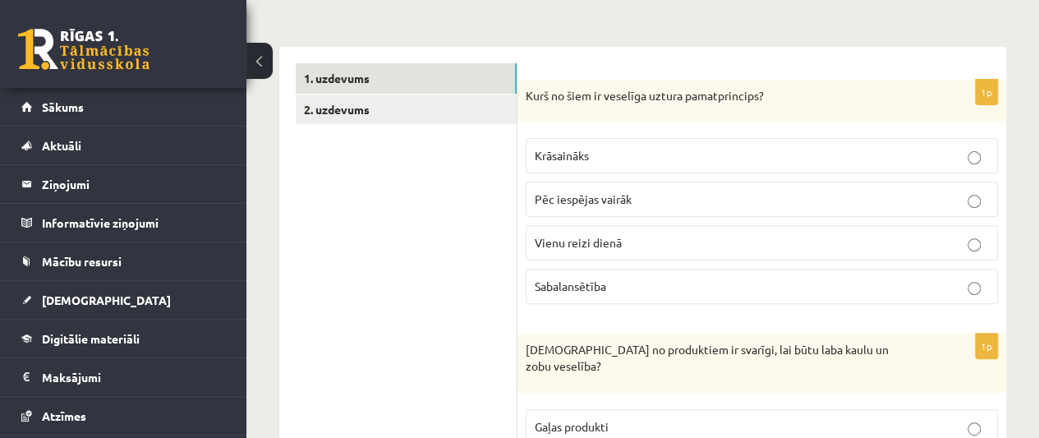
click at [659, 232] on label "Vienu reizi dienā" at bounding box center [762, 242] width 472 height 35
click at [630, 205] on p "Pēc iespējas vairāk" at bounding box center [762, 199] width 454 height 17
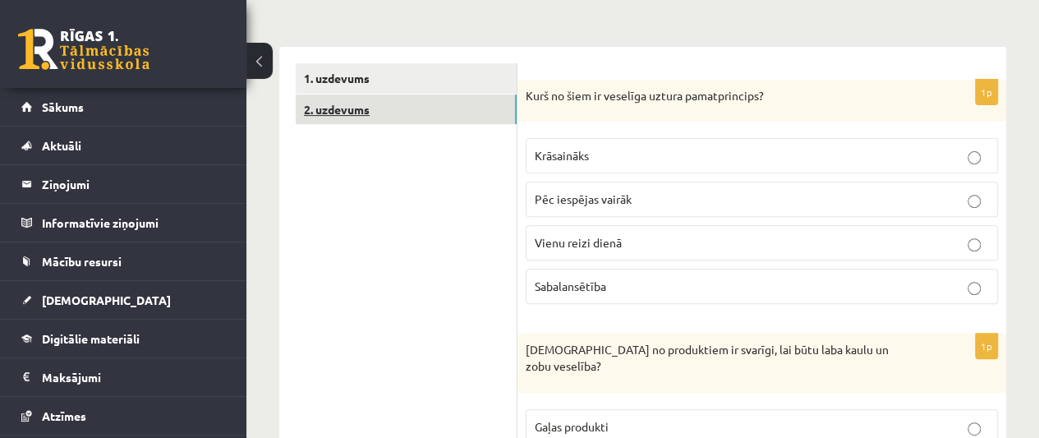
click at [346, 106] on link "2. uzdevums" at bounding box center [406, 109] width 221 height 30
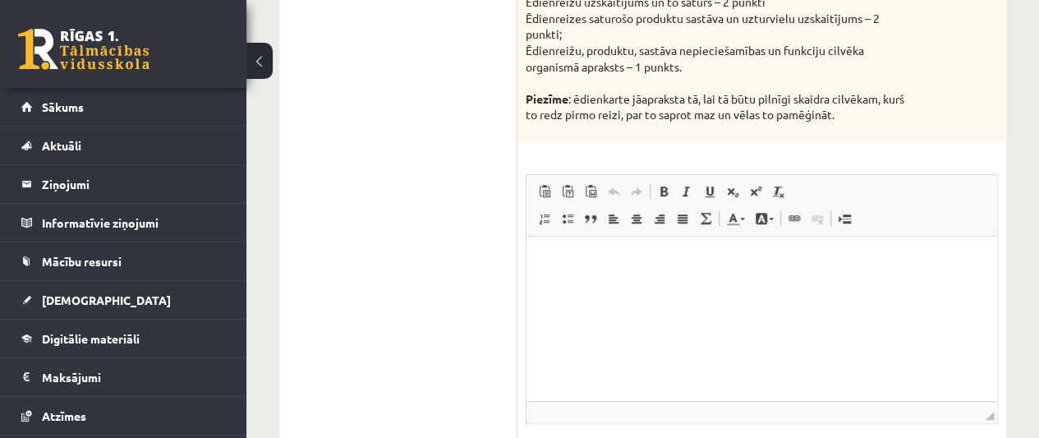
scroll to position [493, 0]
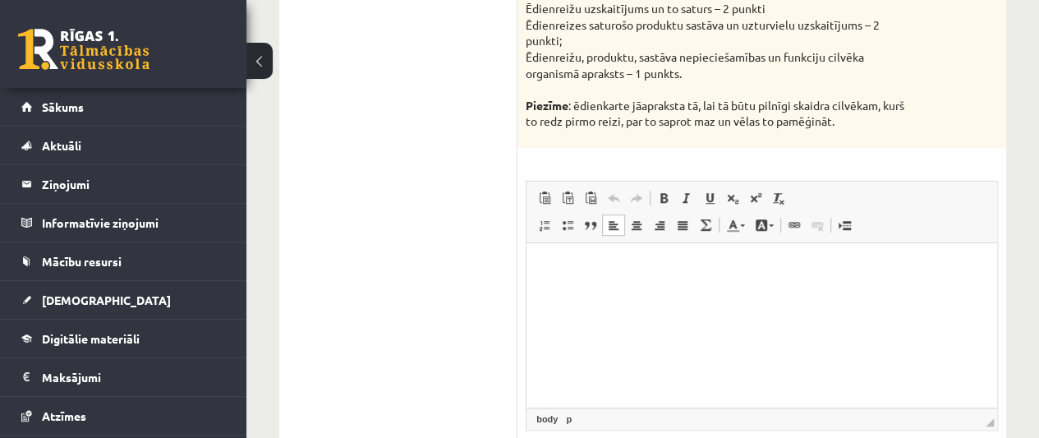
click at [565, 263] on p "Bagātinātā teksta redaktors, wiswyg-editor-user-answer-47434020666420" at bounding box center [762, 267] width 438 height 17
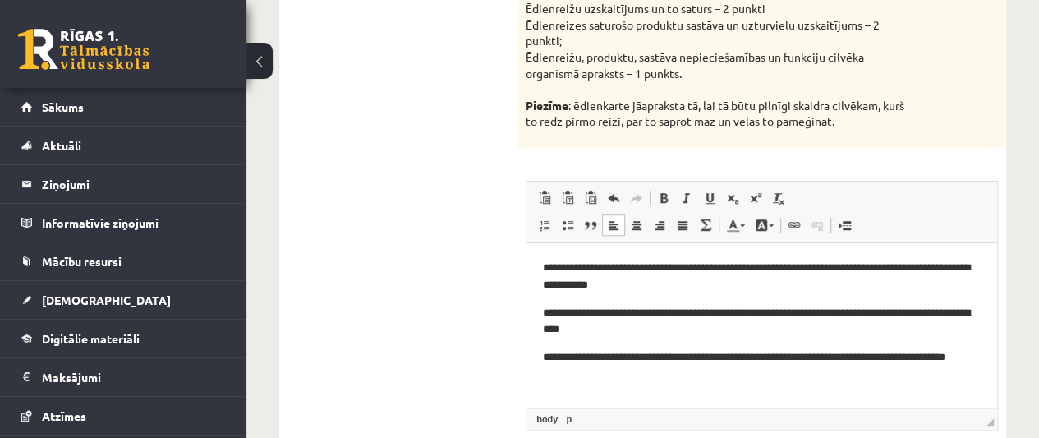
click at [665, 329] on p "**********" at bounding box center [762, 321] width 438 height 34
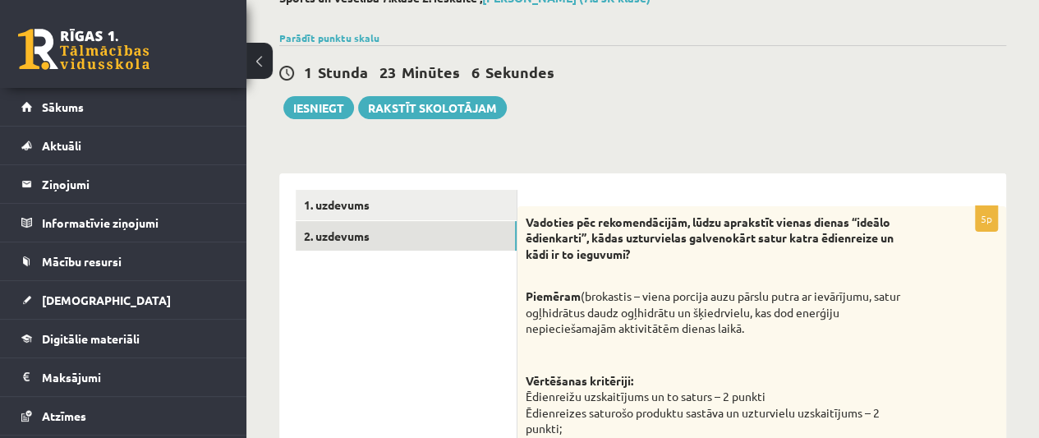
scroll to position [103, 0]
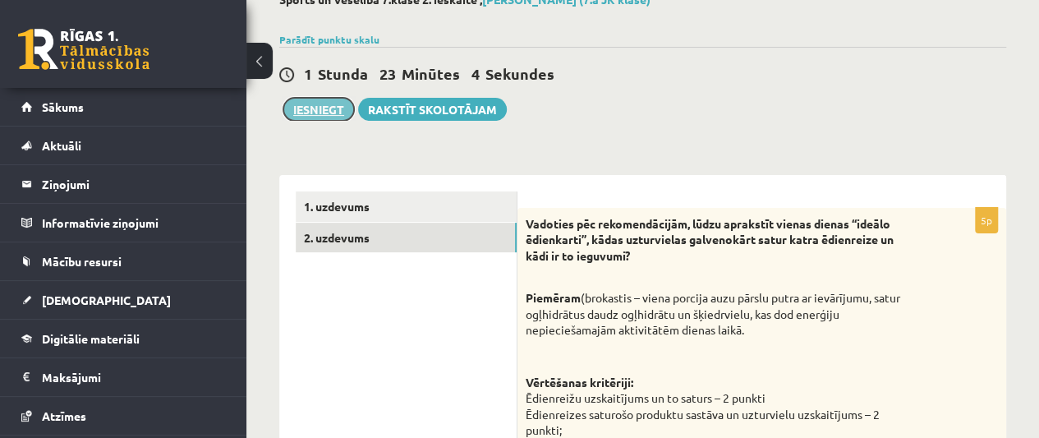
click at [308, 111] on button "Iesniegt" at bounding box center [318, 109] width 71 height 23
click at [596, 48] on body "0 Dāvanas 136 mP 1012 xp Rinalds Štromanis Sākums Aktuāli Kā mācīties eSKOLĀ Ko…" at bounding box center [519, 116] width 1039 height 438
